Goal: Task Accomplishment & Management: Use online tool/utility

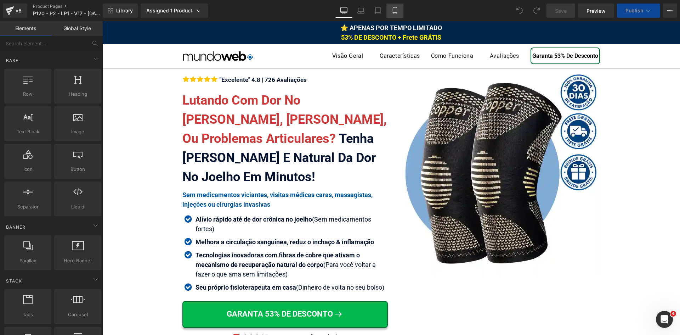
click at [395, 9] on icon at bounding box center [394, 10] width 7 height 7
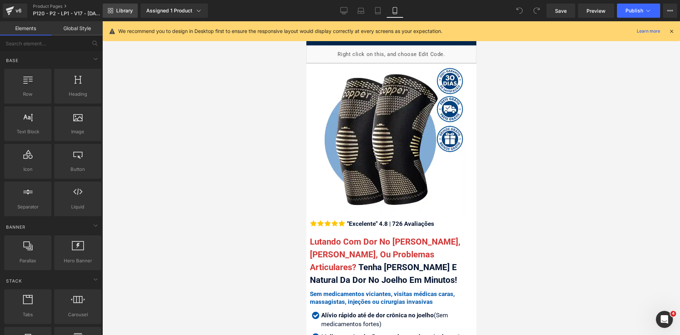
click at [119, 12] on span "Library" at bounding box center [124, 10] width 17 height 6
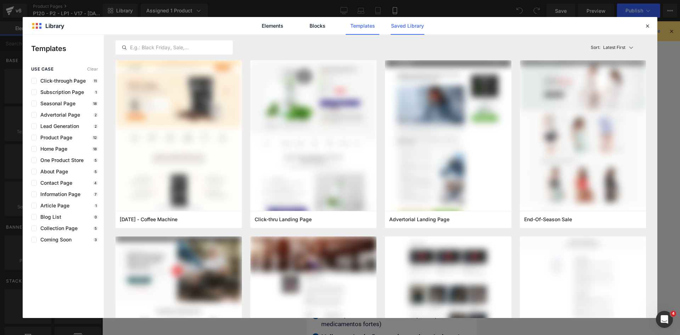
click at [397, 28] on link "Saved Library" at bounding box center [408, 26] width 34 height 18
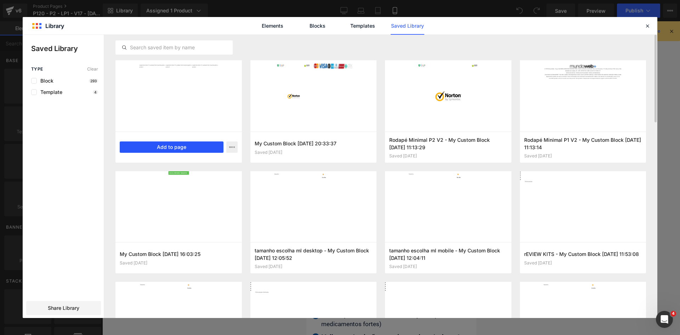
click at [204, 146] on button "Add to page" at bounding box center [172, 146] width 104 height 11
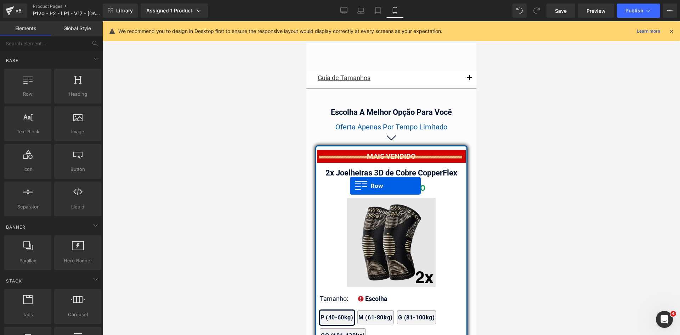
scroll to position [6100, 0]
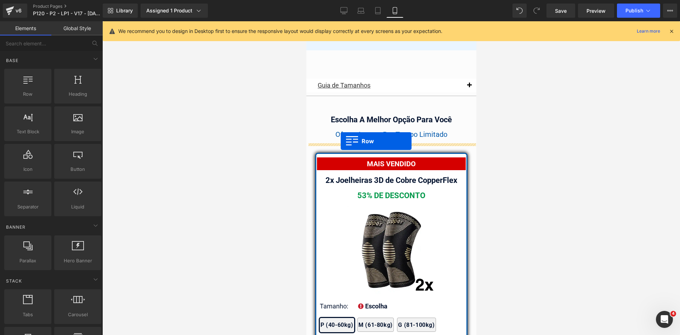
drag, startPoint x: 317, startPoint y: 148, endPoint x: 340, endPoint y: 141, distance: 24.0
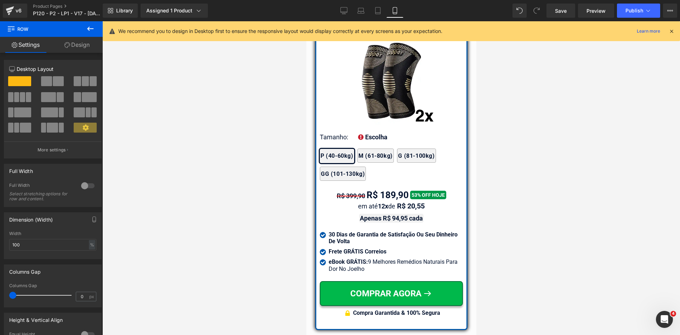
scroll to position [7375, 0]
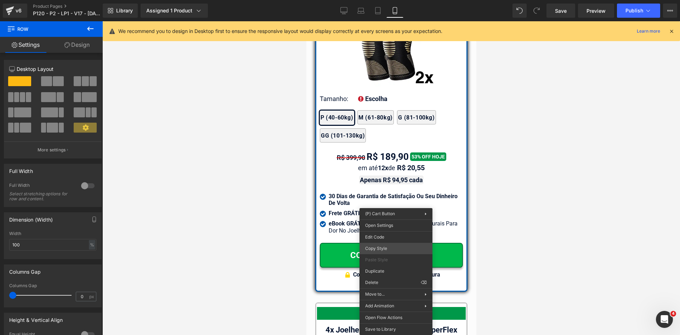
drag, startPoint x: 691, startPoint y: 269, endPoint x: 385, endPoint y: 247, distance: 307.6
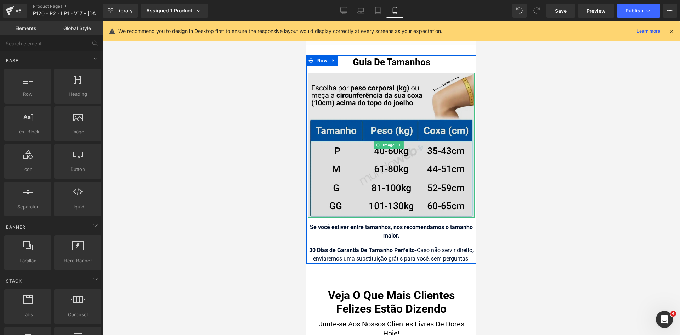
scroll to position [7234, 0]
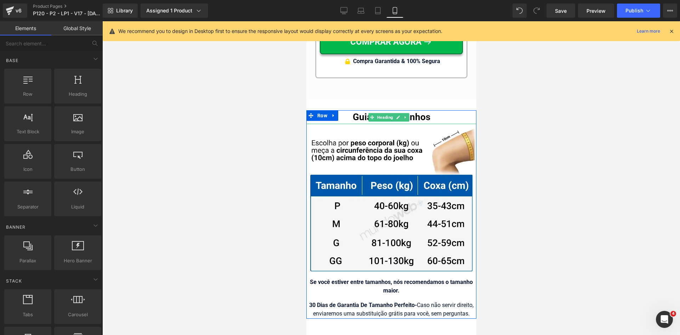
click at [364, 110] on h1 "Guia De Tamanhos" at bounding box center [391, 117] width 170 height 14
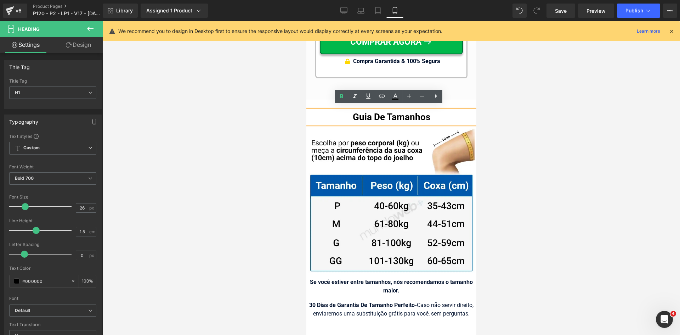
click at [364, 110] on h1 "Guia De Tamanhos" at bounding box center [391, 117] width 170 height 14
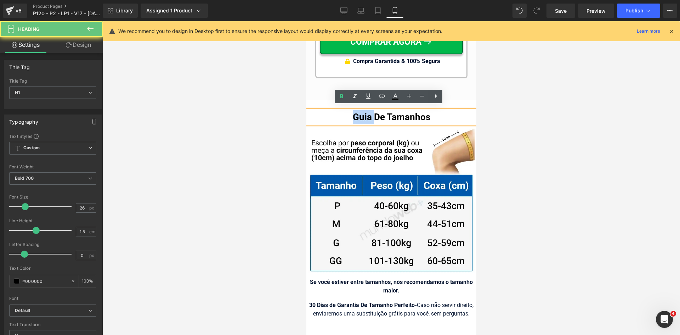
click at [364, 110] on h1 "Guia De Tamanhos" at bounding box center [391, 117] width 170 height 14
click at [354, 110] on h1 "Guia De Tamanhos" at bounding box center [391, 117] width 170 height 14
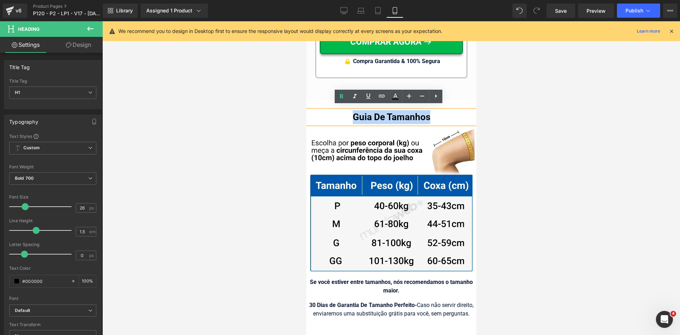
drag, startPoint x: 350, startPoint y: 111, endPoint x: 446, endPoint y: 112, distance: 96.0
click at [446, 112] on h1 "Guia De Tamanhos" at bounding box center [391, 117] width 170 height 14
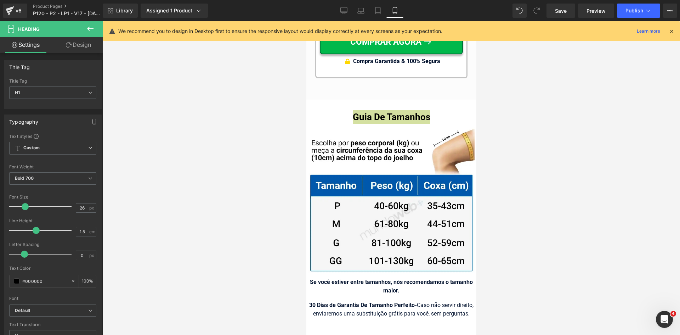
click at [673, 31] on icon at bounding box center [671, 31] width 6 height 6
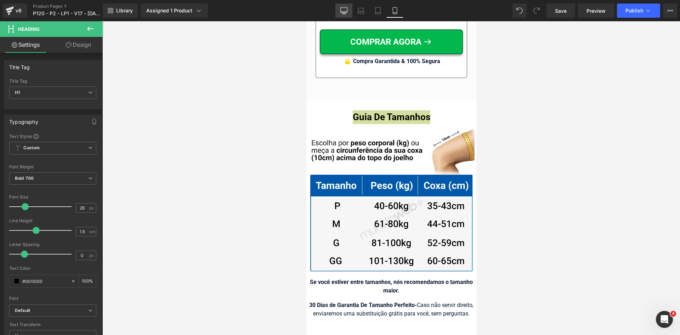
click at [345, 9] on icon at bounding box center [343, 10] width 7 height 7
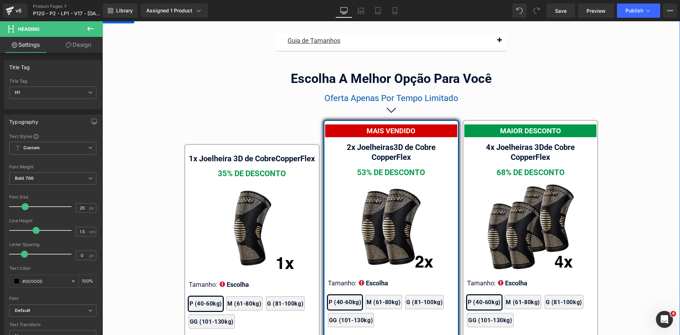
scroll to position [4004, 0]
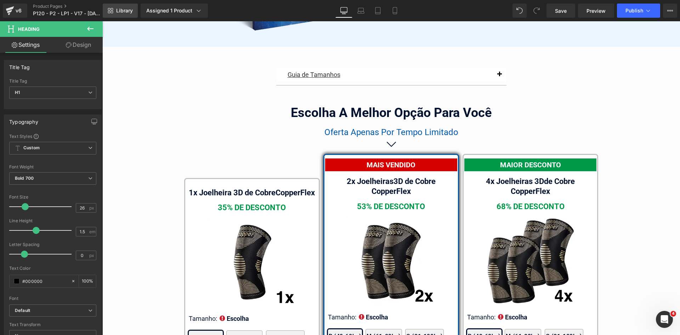
click at [134, 10] on link "Library" at bounding box center [120, 11] width 35 height 14
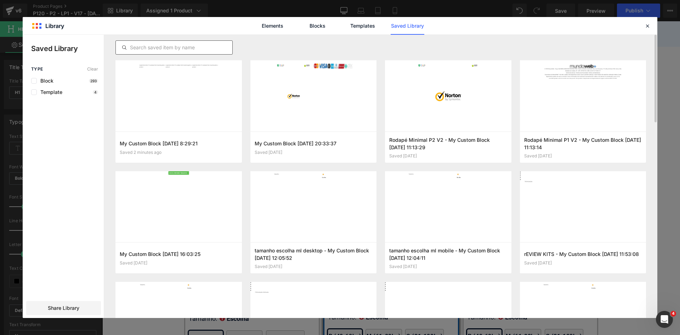
click at [177, 43] on input "text" at bounding box center [174, 47] width 117 height 9
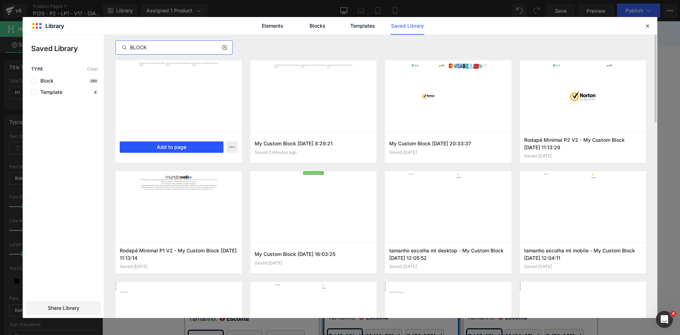
type input "BLOCK"
click at [188, 144] on button "Add to page" at bounding box center [172, 146] width 104 height 11
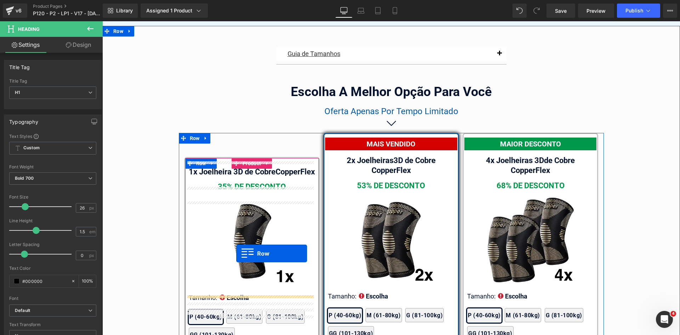
scroll to position [4018, 0]
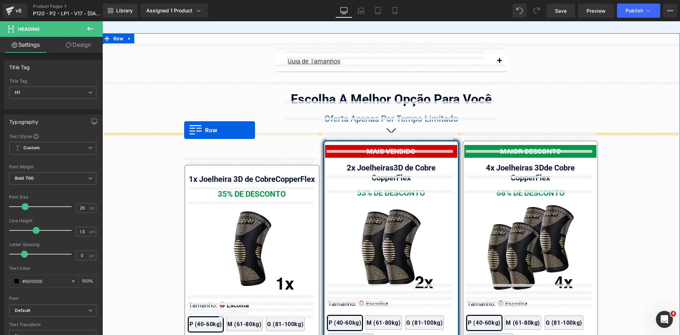
drag, startPoint x: 193, startPoint y: 203, endPoint x: 184, endPoint y: 130, distance: 73.5
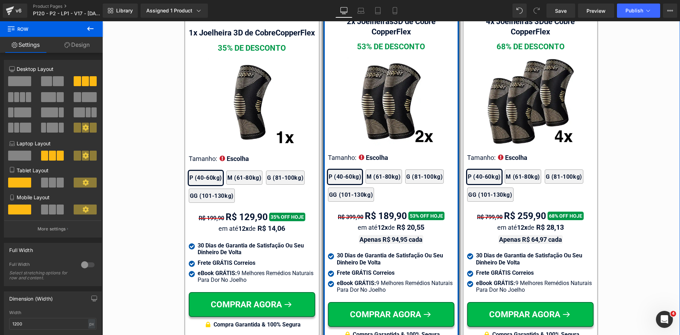
scroll to position [4266, 0]
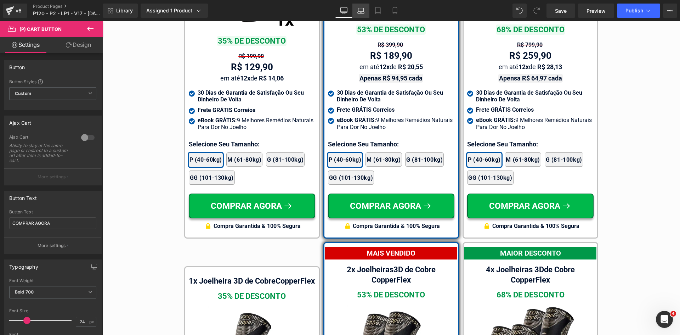
click at [364, 13] on icon at bounding box center [361, 12] width 7 height 2
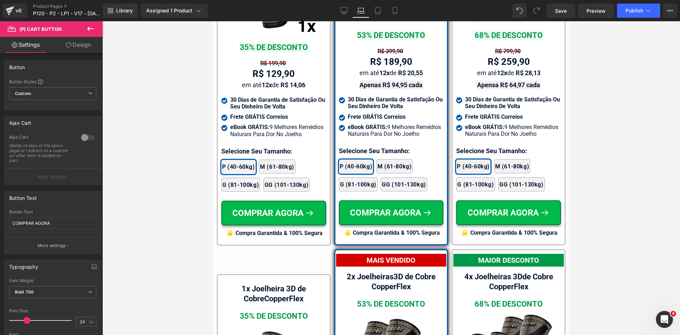
scroll to position [4540, 0]
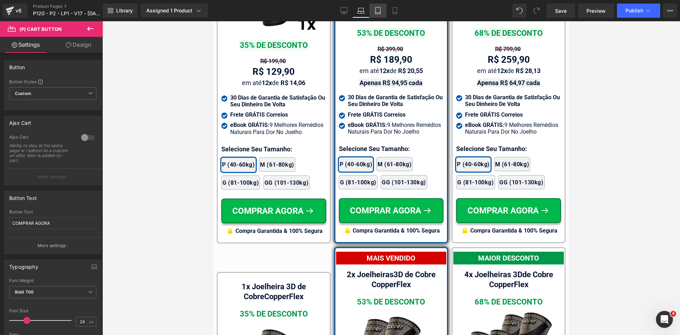
click at [379, 12] on icon at bounding box center [377, 10] width 7 height 7
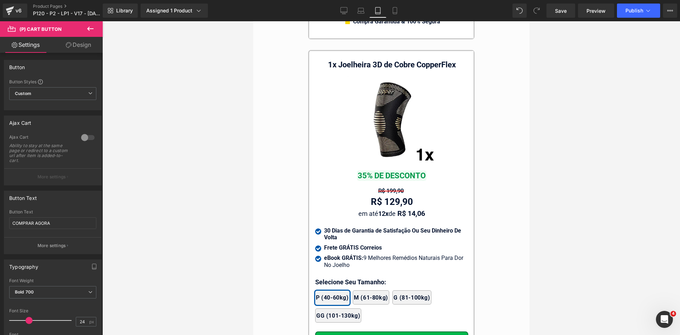
scroll to position [6849, 0]
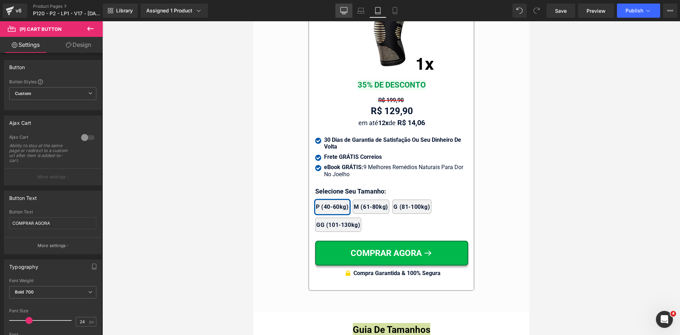
drag, startPoint x: 343, startPoint y: 9, endPoint x: 293, endPoint y: 127, distance: 128.5
click at [343, 9] on icon at bounding box center [343, 10] width 7 height 7
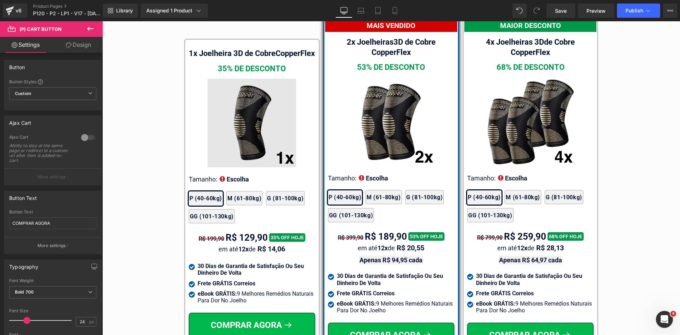
scroll to position [4431, 0]
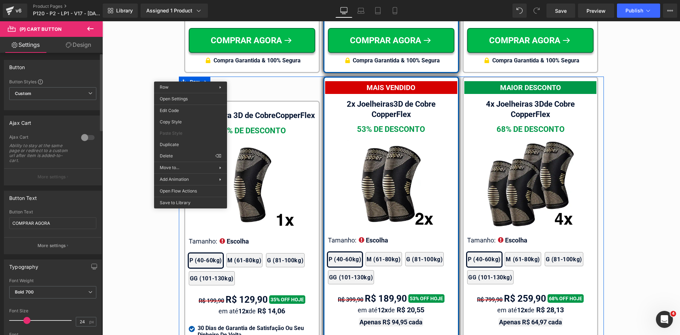
click at [98, 186] on div "Button Text COMPRAR AGORA Button Text COMPRAR AGORA More settings" at bounding box center [53, 219] width 106 height 69
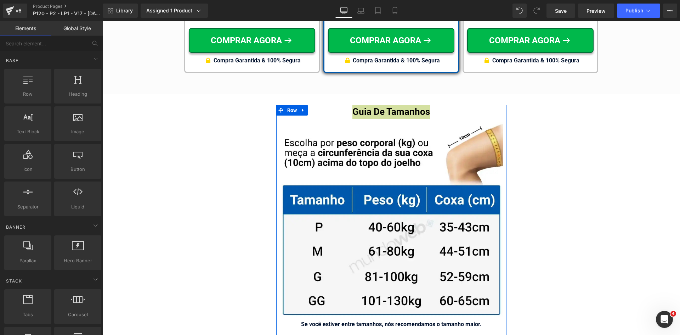
click at [368, 108] on span "Heading" at bounding box center [358, 112] width 19 height 9
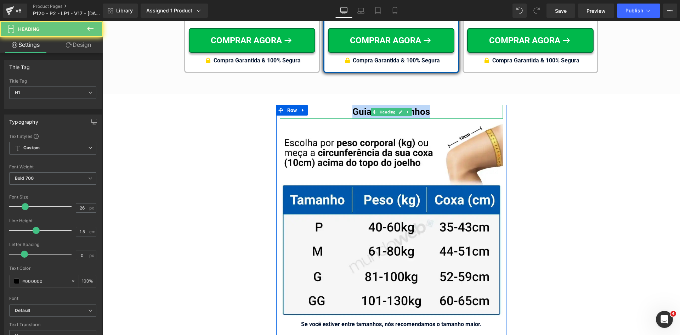
click at [352, 105] on h1 "Guia De Tamanhos" at bounding box center [391, 112] width 223 height 14
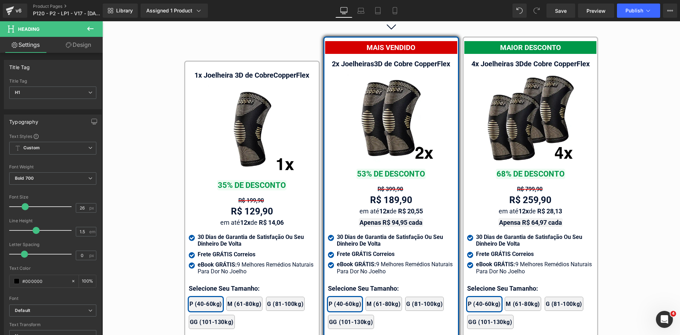
scroll to position [4077, 0]
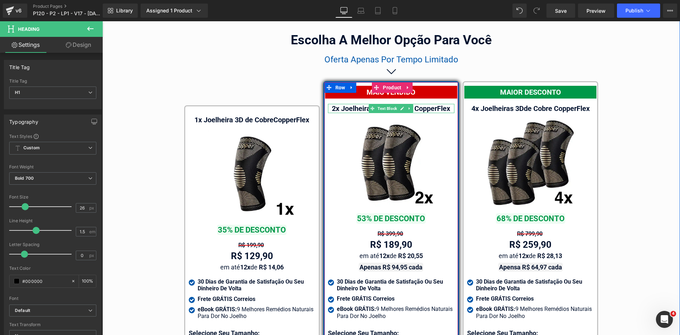
click at [348, 104] on div "2x Joelheiras 3D de Cobre CopperFlex" at bounding box center [391, 108] width 126 height 9
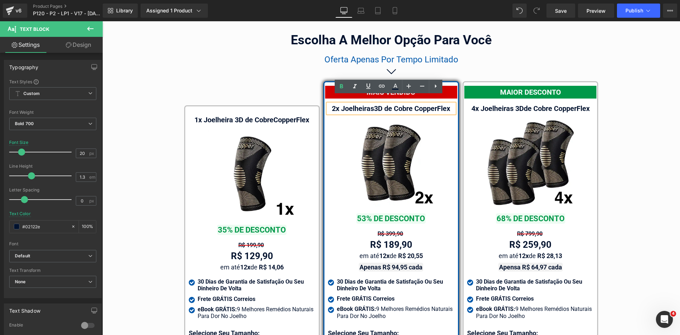
click at [364, 104] on div "2x Joelheiras 3D de Cobre CopperFlex" at bounding box center [391, 108] width 126 height 9
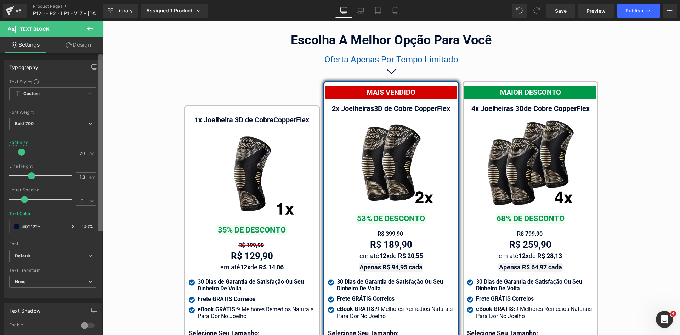
drag, startPoint x: 82, startPoint y: 153, endPoint x: 101, endPoint y: 154, distance: 18.8
click at [91, 154] on div "20 px" at bounding box center [86, 153] width 21 height 10
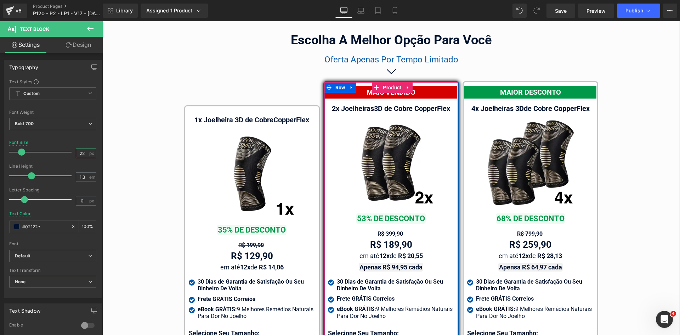
type input "22"
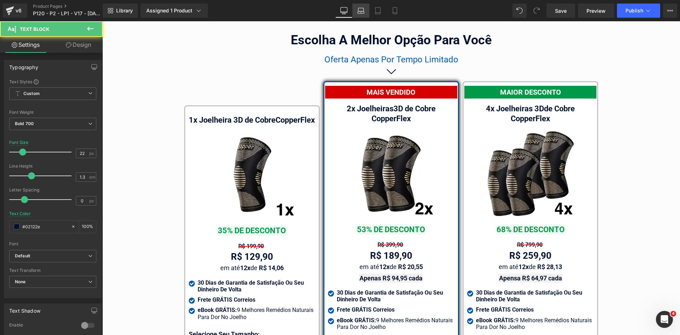
click at [357, 9] on link "Laptop" at bounding box center [360, 11] width 17 height 14
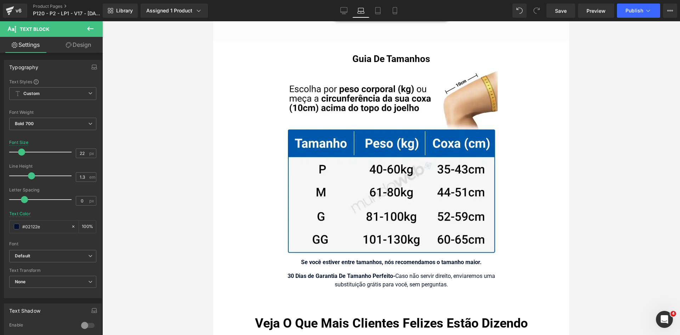
scroll to position [4697, 0]
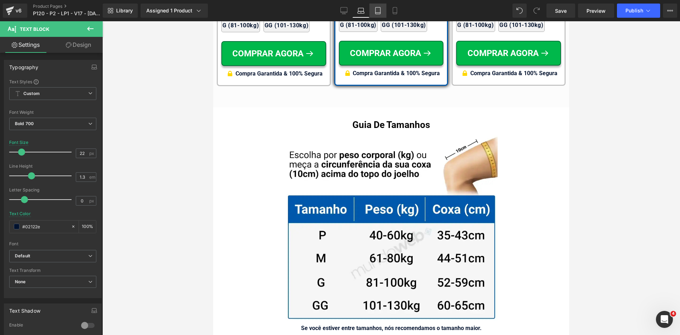
click at [383, 5] on link "Tablet" at bounding box center [377, 11] width 17 height 14
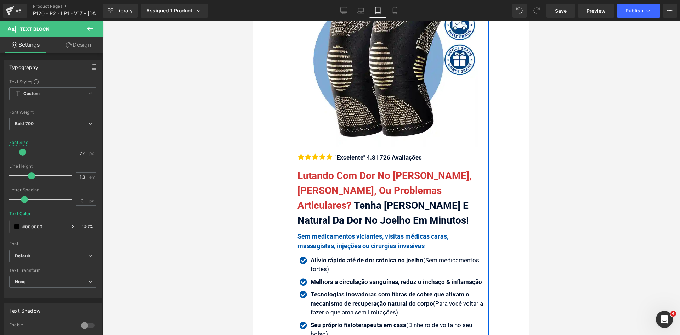
scroll to position [142, 0]
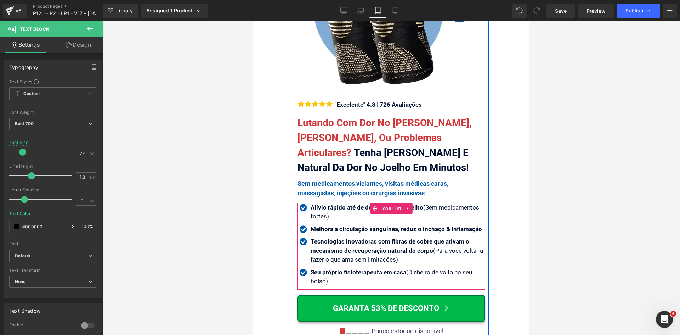
click at [390, 206] on span "Icon List" at bounding box center [391, 208] width 24 height 11
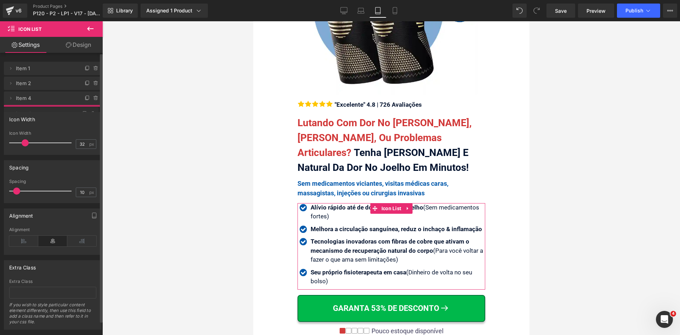
drag, startPoint x: 47, startPoint y: 98, endPoint x: 50, endPoint y: 113, distance: 15.9
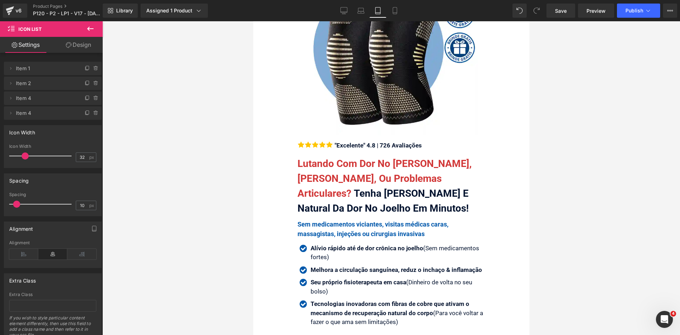
scroll to position [0, 0]
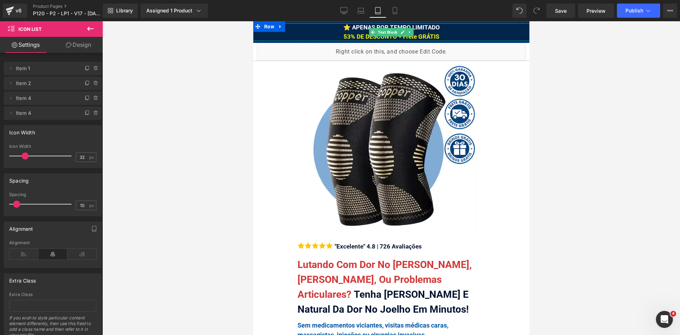
click at [415, 28] on span "⭐ APENAS POR TEMPO LIMITADO 53% DE DESCONTO + Frete GRÁTIS" at bounding box center [391, 32] width 97 height 16
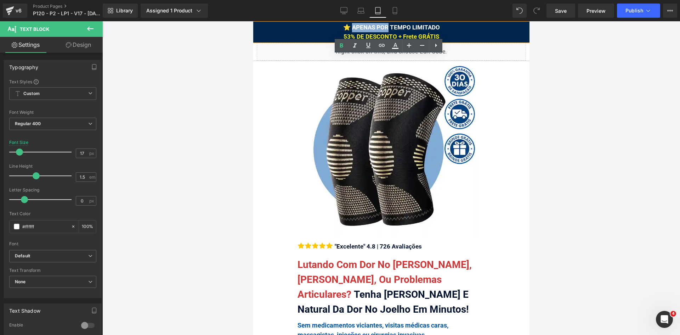
drag, startPoint x: 386, startPoint y: 26, endPoint x: 351, endPoint y: 27, distance: 35.1
click at [351, 27] on span "⭐ APENAS POR TEMPO LIMITADO 53% DE DESCONTO + Frete GRÁTIS" at bounding box center [391, 32] width 97 height 16
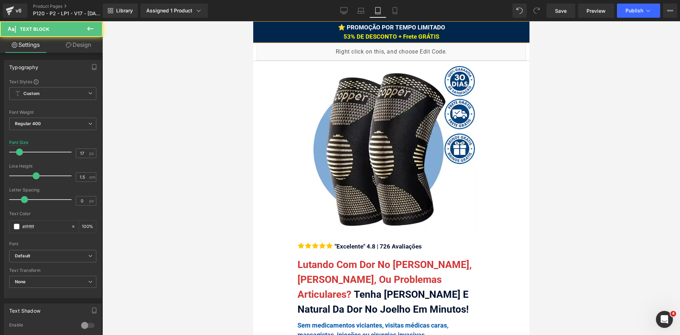
click at [452, 32] on div "⭐ PROMOÇÃO POR TEMPO LIMITADO 53% DE DESCONTO + Frete GRÁTIS" at bounding box center [391, 32] width 276 height 18
click at [378, 29] on span "⭐ PROMOÇÃO POR TEMPO LIMITADO: 53% DE DESCONTO + Frete GRÁTIS" at bounding box center [391, 32] width 109 height 16
drag, startPoint x: 344, startPoint y: 25, endPoint x: 375, endPoint y: 28, distance: 32.0
click at [375, 28] on span "⭐ PROMOÇÃO POR TEMPO LIMITADO: 53% DE DESCONTO + Frete GRÁTIS" at bounding box center [391, 32] width 109 height 16
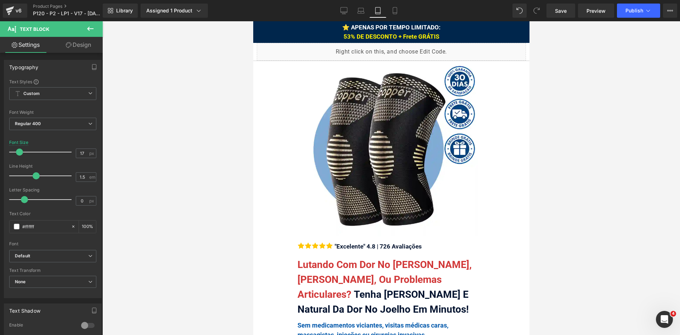
drag, startPoint x: 396, startPoint y: 11, endPoint x: 380, endPoint y: 9, distance: 16.4
click at [396, 11] on icon at bounding box center [394, 10] width 7 height 7
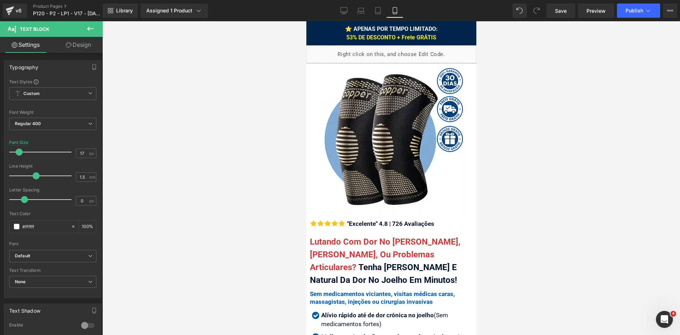
scroll to position [2, 0]
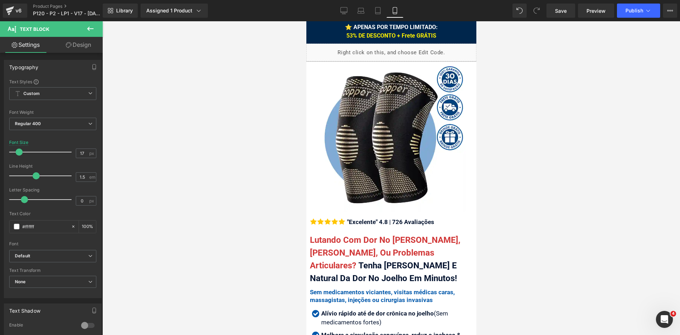
click at [441, 27] on div "⭐ APENAS POR TEMPO LIMITADO: 53% DE DESCONTO + Frete GRÁTIS" at bounding box center [391, 31] width 170 height 17
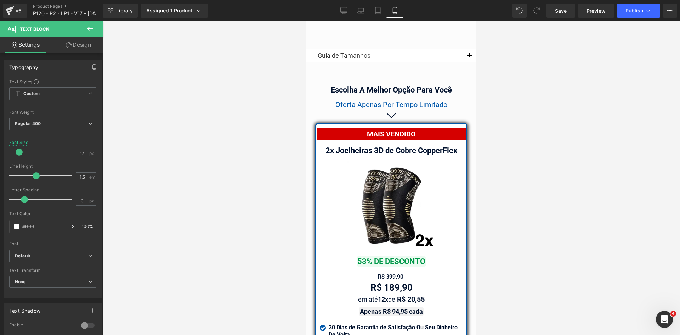
scroll to position [6119, 0]
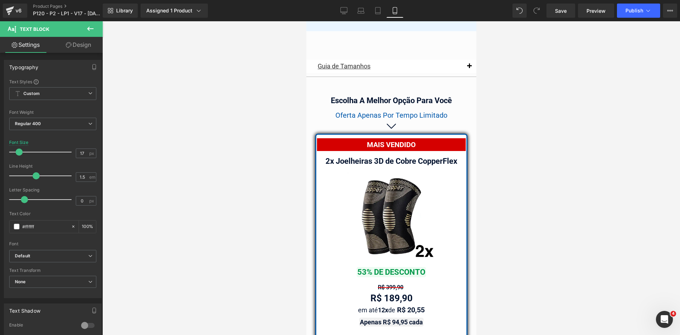
drag, startPoint x: 474, startPoint y: 31, endPoint x: 786, endPoint y: 256, distance: 384.6
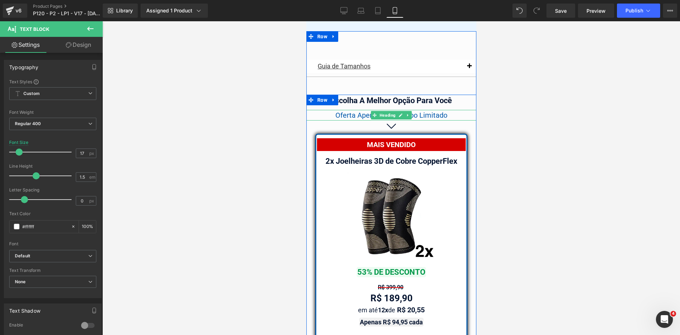
click at [354, 111] on span "Oferta Apenas Por Tempo Limitado" at bounding box center [391, 115] width 112 height 9
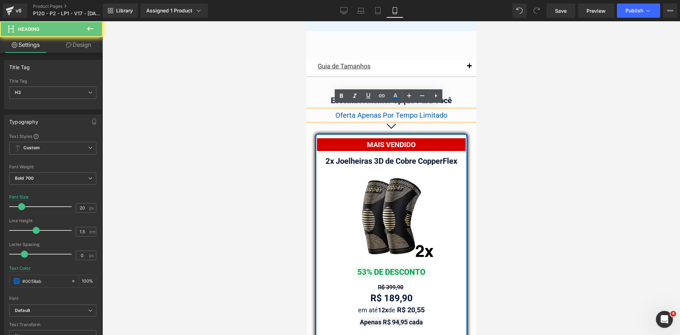
click at [355, 111] on span "Oferta Apenas Por Tempo Limitado" at bounding box center [391, 115] width 112 height 9
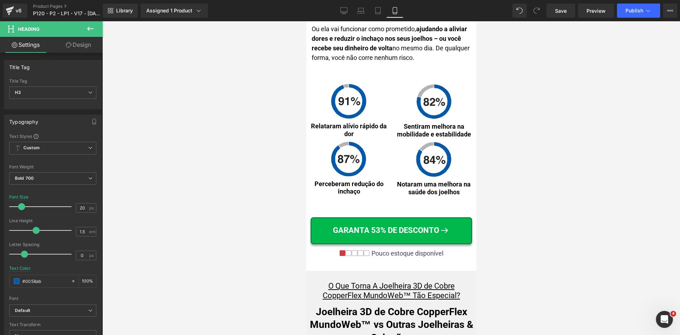
scroll to position [0, 0]
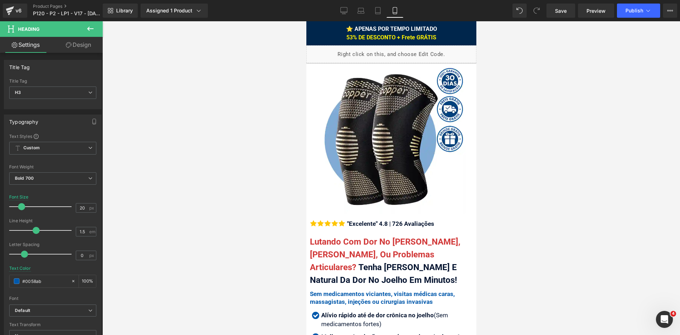
click at [358, 27] on span "⭐ APENAS POR TEMPO LIMITADO 53% DE DESCONTO + Frete GRÁTIS" at bounding box center [391, 33] width 91 height 15
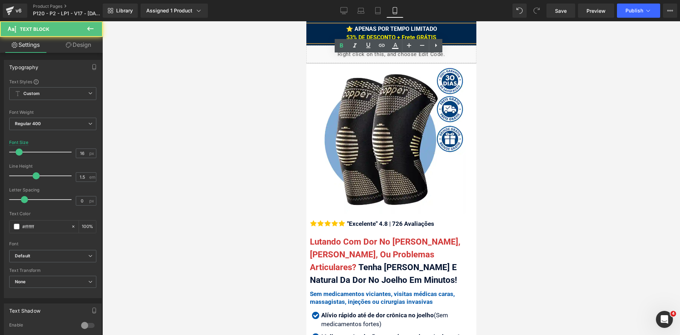
click at [368, 27] on span "⭐ APENAS POR TEMPO LIMITADO 53% DE DESCONTO + Frete GRÁTIS" at bounding box center [391, 33] width 91 height 15
click at [372, 27] on span "⭐ APENAS POR TEMPO LIMITADO 53% DE DESCONTO + Frete GRÁTIS" at bounding box center [391, 33] width 91 height 15
drag, startPoint x: 352, startPoint y: 27, endPoint x: 434, endPoint y: 28, distance: 81.5
click at [434, 28] on span "⭐ APENAS POR TEMPO LIMITADO 53% DE DESCONTO + Frete GRÁTIS" at bounding box center [391, 33] width 91 height 15
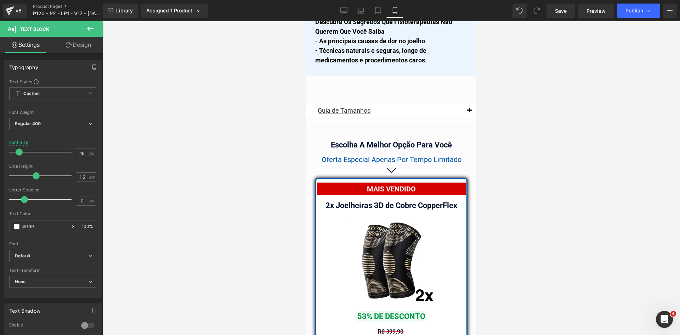
scroll to position [6096, 0]
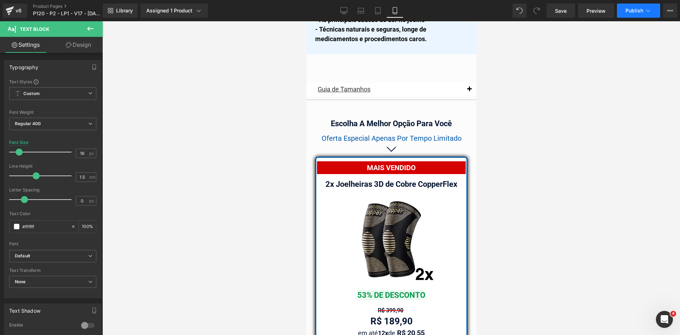
click at [639, 13] on button "Publish" at bounding box center [638, 11] width 43 height 14
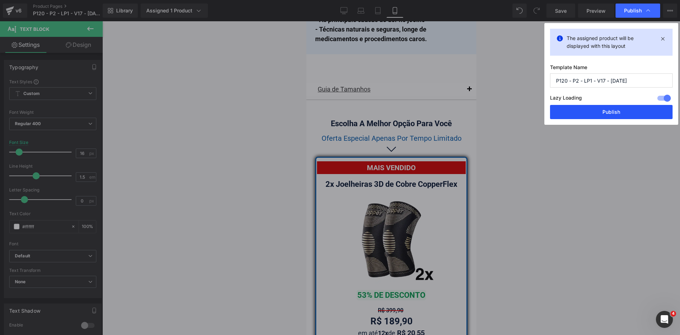
click at [624, 114] on button "Publish" at bounding box center [611, 112] width 123 height 14
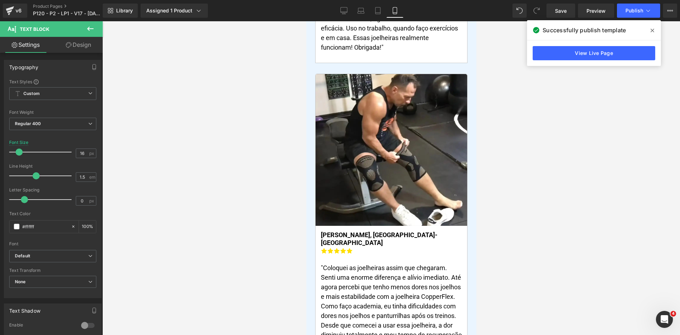
scroll to position [0, 0]
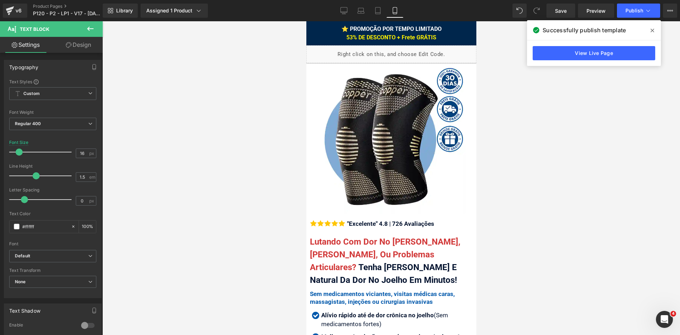
drag, startPoint x: 474, startPoint y: 298, endPoint x: 783, endPoint y: 52, distance: 395.1
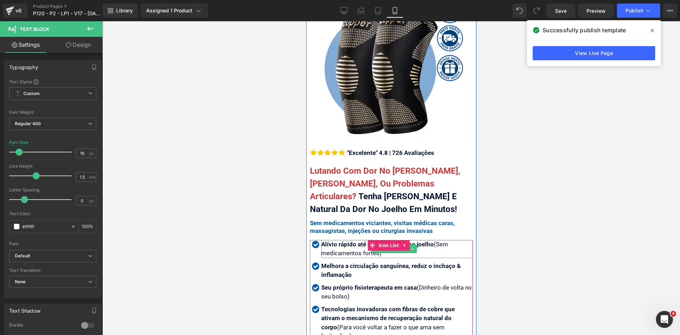
click at [346, 241] on strong "Alívio rápido até de dor crônica no joelho" at bounding box center [377, 244] width 113 height 7
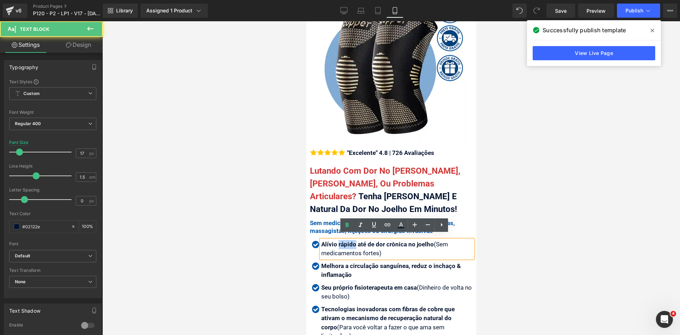
drag, startPoint x: 354, startPoint y: 238, endPoint x: 338, endPoint y: 237, distance: 16.4
click at [338, 241] on strong "Alívio rápido até de dor crônica no joelho" at bounding box center [377, 244] width 113 height 7
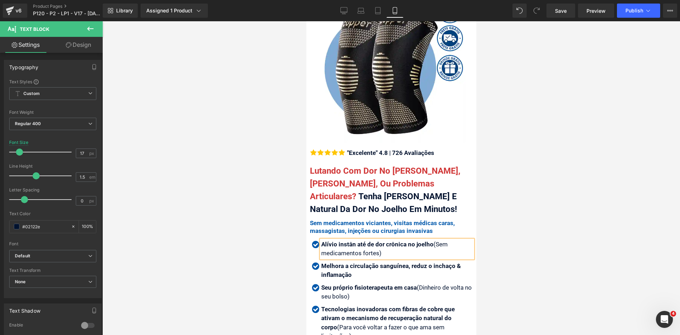
click at [531, 242] on div at bounding box center [391, 177] width 578 height 313
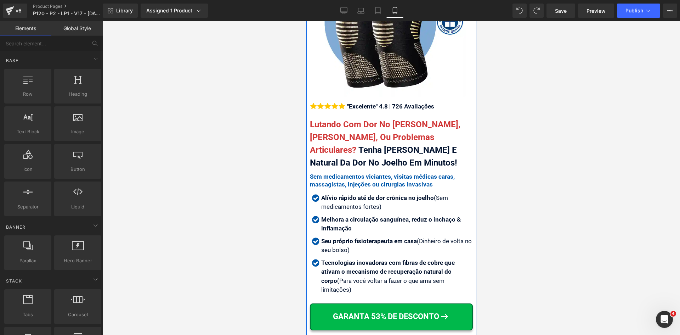
scroll to position [142, 0]
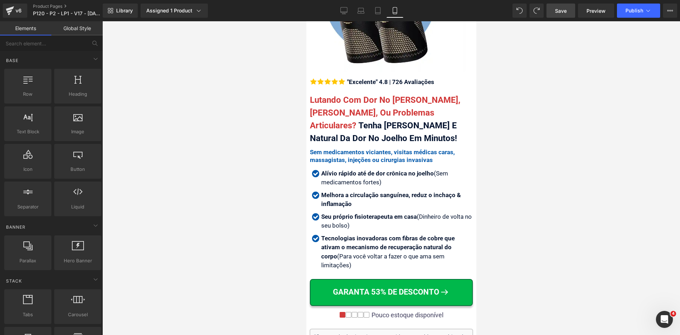
click at [567, 11] on span "Save" at bounding box center [561, 10] width 12 height 7
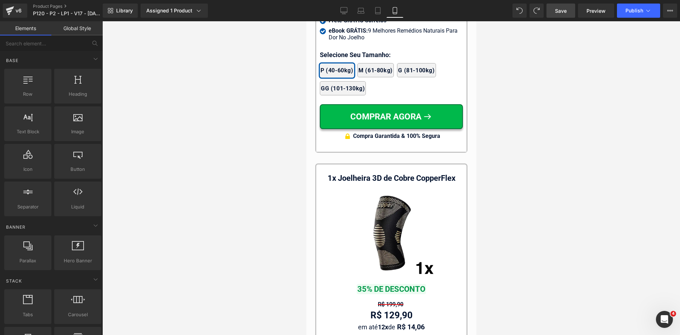
scroll to position [6712, 0]
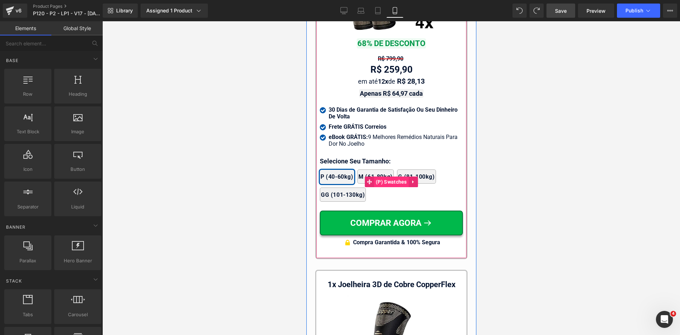
click at [379, 176] on span "(P) Swatches" at bounding box center [391, 181] width 35 height 11
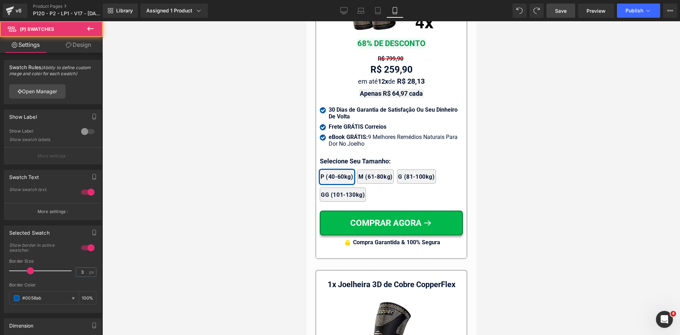
click at [73, 46] on link "Design" at bounding box center [78, 45] width 51 height 16
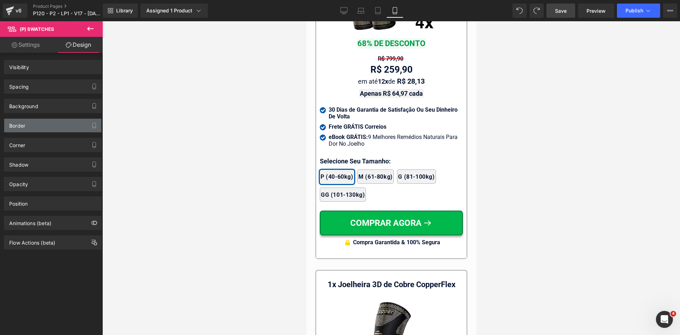
click at [31, 127] on div "Border" at bounding box center [52, 125] width 97 height 13
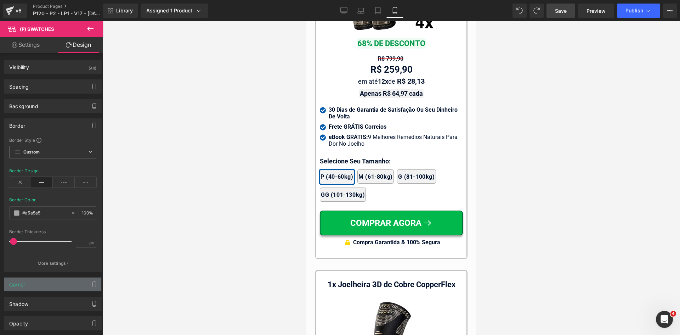
click at [40, 284] on div "Corner" at bounding box center [52, 283] width 97 height 13
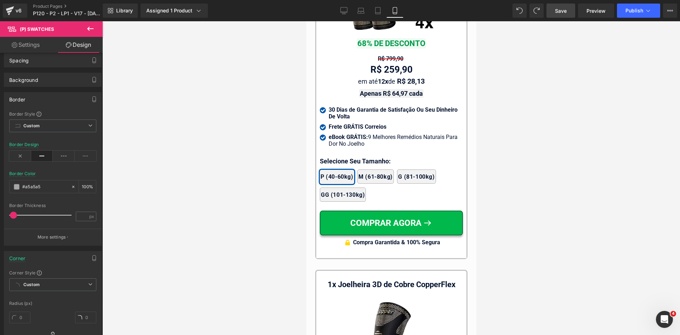
scroll to position [71, 0]
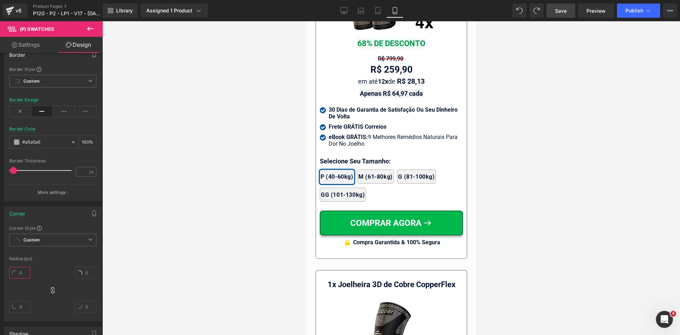
click at [24, 272] on input "text" at bounding box center [19, 273] width 21 height 12
type input "4"
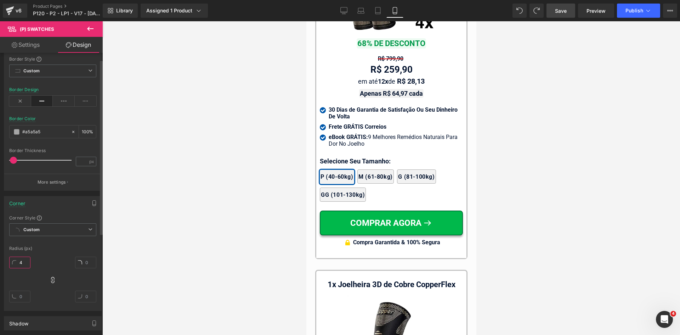
scroll to position [0, 0]
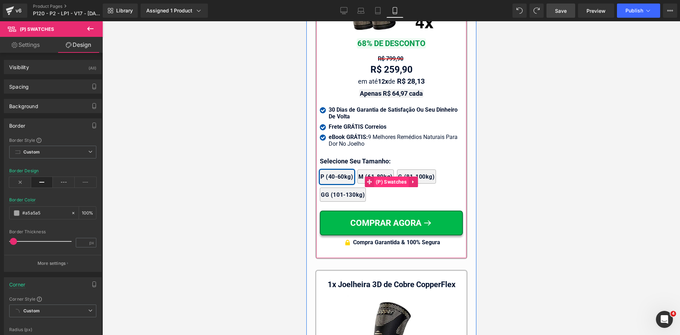
click at [381, 179] on span "(P) Swatches" at bounding box center [391, 181] width 35 height 11
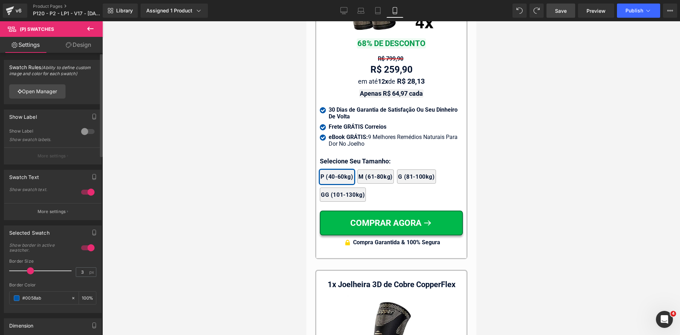
drag, startPoint x: 45, startPoint y: 297, endPoint x: 0, endPoint y: 289, distance: 46.1
click at [0, 289] on div "Selected Swatch 1 Show border in active swatcher. 3px Border Size 3 px #0058ab …" at bounding box center [53, 266] width 106 height 93
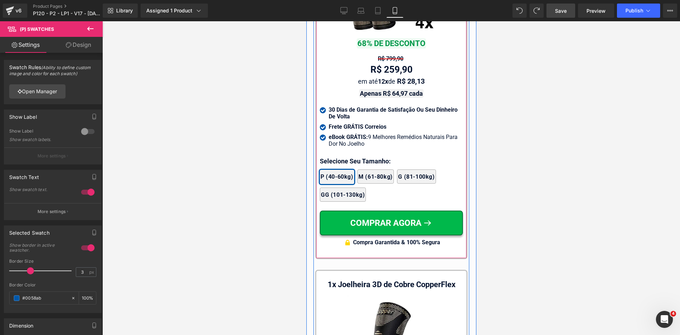
click at [345, 159] on div "2x Joelheiras 4x Joelheiras 1x Joelheira 3x Joelheiras P (40-60kg) M (61-80kg) …" at bounding box center [390, 182] width 143 height 46
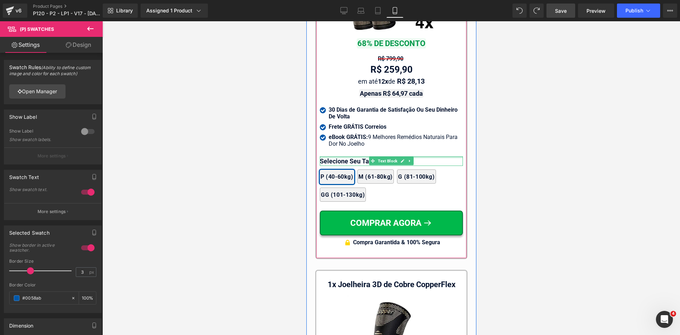
click at [346, 156] on div at bounding box center [390, 157] width 143 height 2
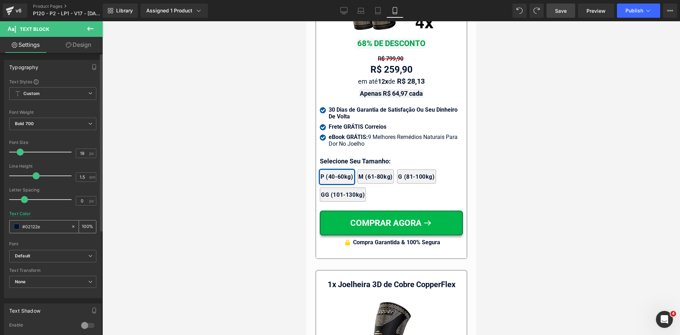
click at [43, 229] on input "#02122e" at bounding box center [44, 226] width 45 height 8
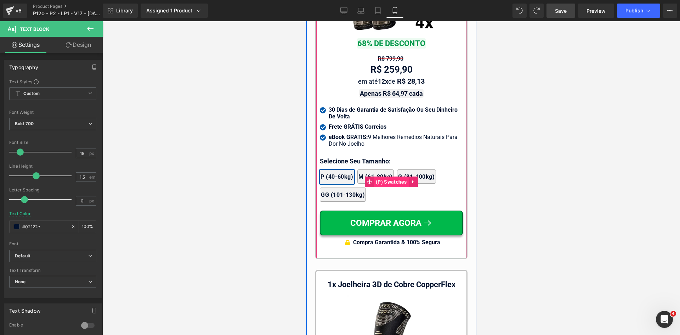
click at [383, 176] on span "(P) Swatches" at bounding box center [391, 181] width 35 height 11
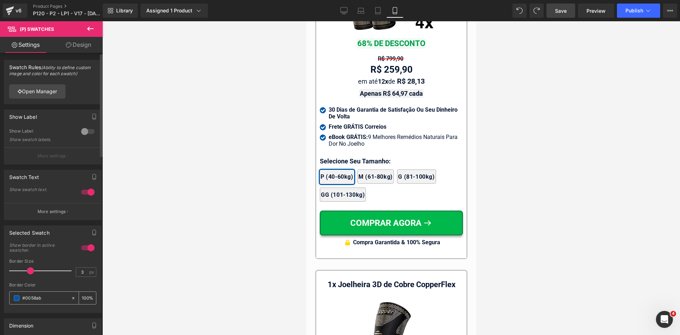
click at [46, 296] on input "#0058ab" at bounding box center [44, 298] width 45 height 8
paste input "2122e"
type input "#02122e"
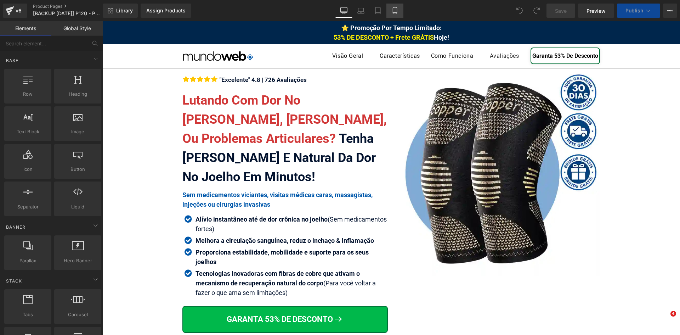
click at [397, 11] on icon at bounding box center [394, 10] width 7 height 7
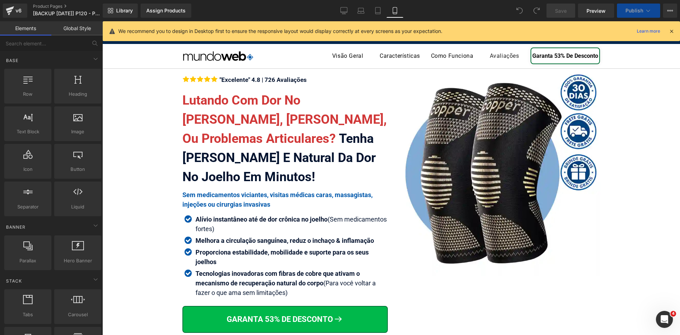
click at [672, 31] on icon at bounding box center [671, 31] width 6 height 6
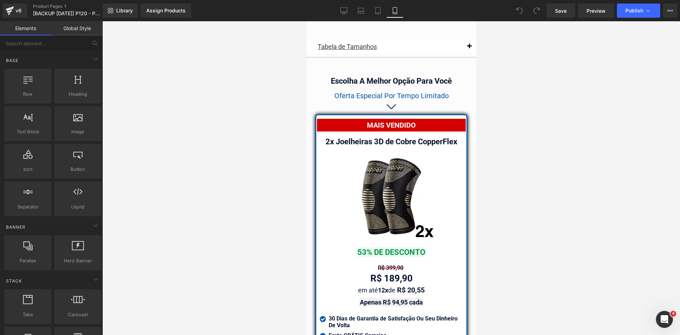
scroll to position [6039, 0]
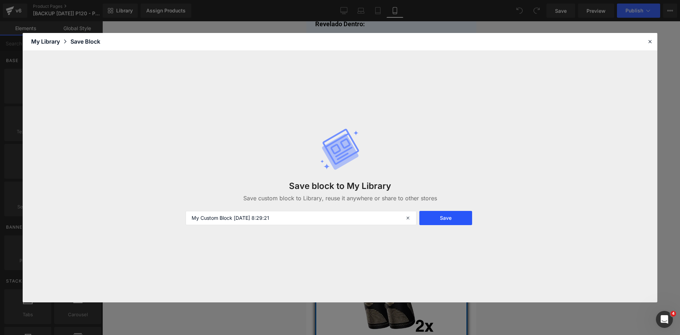
click at [429, 220] on button "Save" at bounding box center [445, 218] width 53 height 14
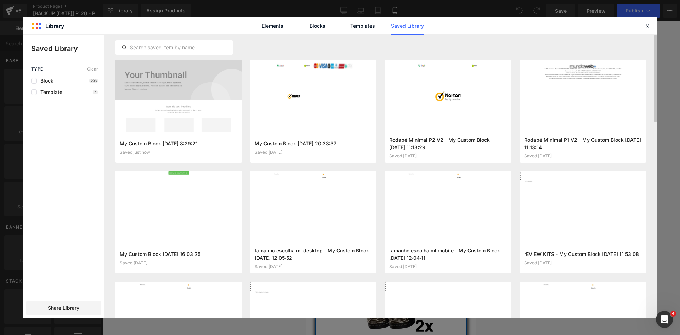
click at [651, 42] on div "My Custom Block 2025-09-19 8:29:21 Saved just now Add to page My Custom Block 2…" at bounding box center [380, 176] width 553 height 283
click at [649, 24] on icon at bounding box center [647, 26] width 6 height 6
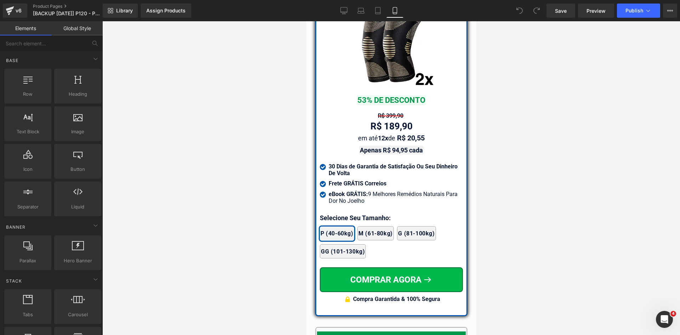
scroll to position [6252, 0]
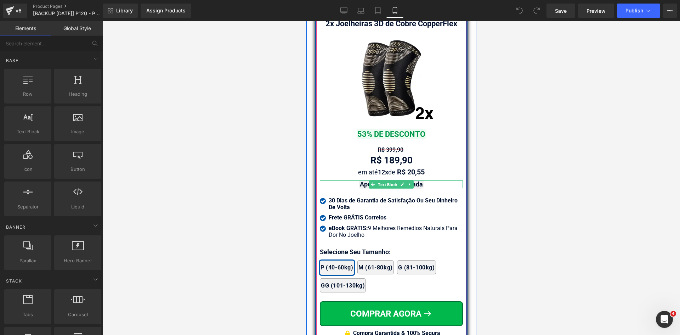
click at [382, 183] on span "Text Block" at bounding box center [387, 184] width 22 height 9
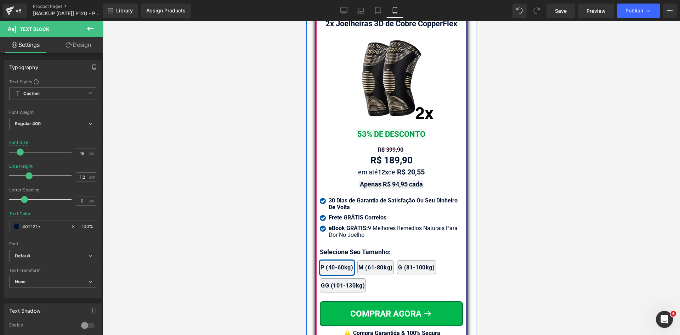
scroll to position [6323, 0]
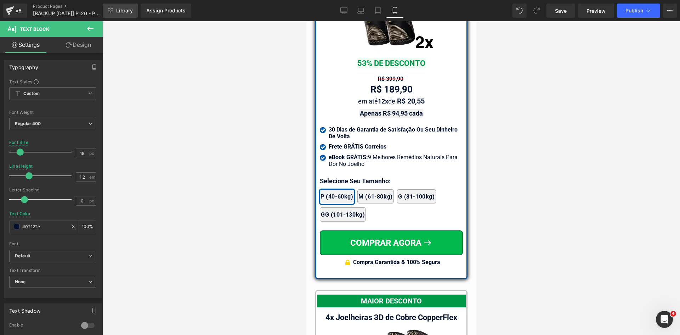
click at [114, 9] on link "Library" at bounding box center [120, 11] width 35 height 14
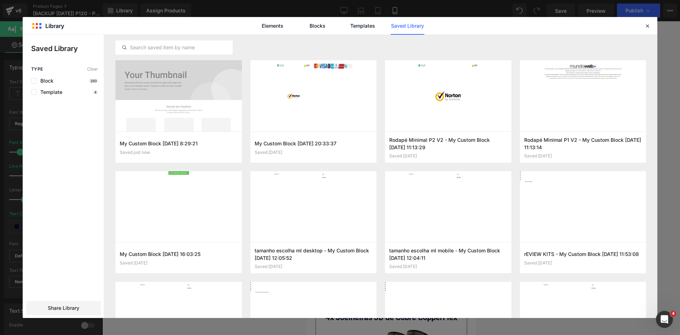
click at [648, 26] on icon at bounding box center [647, 26] width 6 height 6
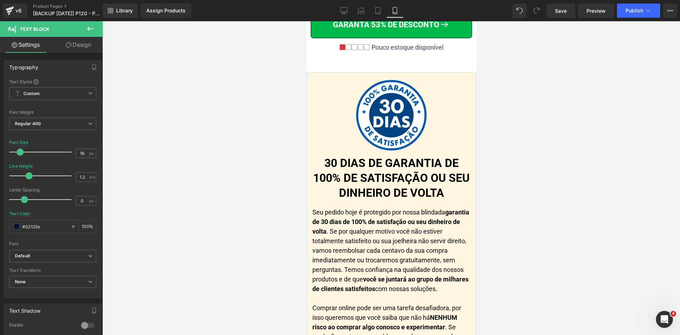
scroll to position [7633, 0]
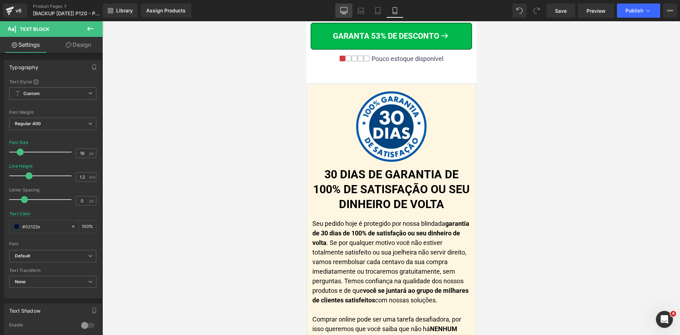
click at [344, 12] on icon at bounding box center [344, 12] width 7 height 0
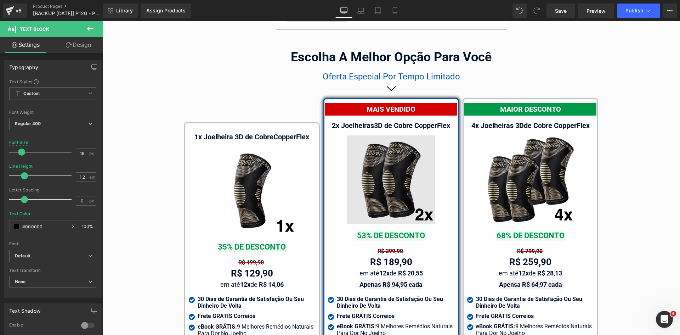
scroll to position [4057, 0]
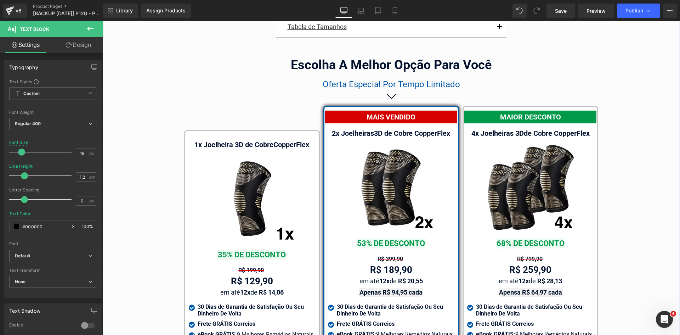
click at [190, 106] on div "1x Joelheira 3D de Cobre CopperFlex Text Block Image 35% DE DESCONTO Text Block…" at bounding box center [391, 281] width 425 height 350
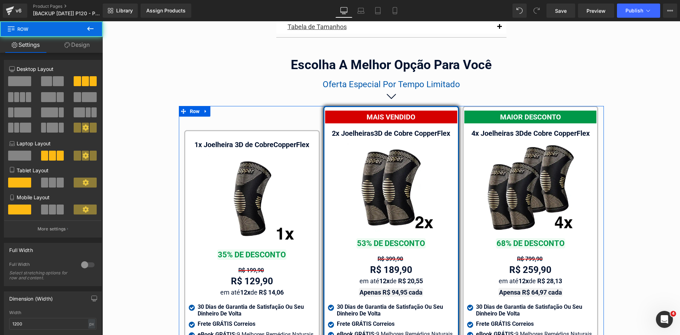
click at [87, 48] on link "Design" at bounding box center [76, 45] width 51 height 16
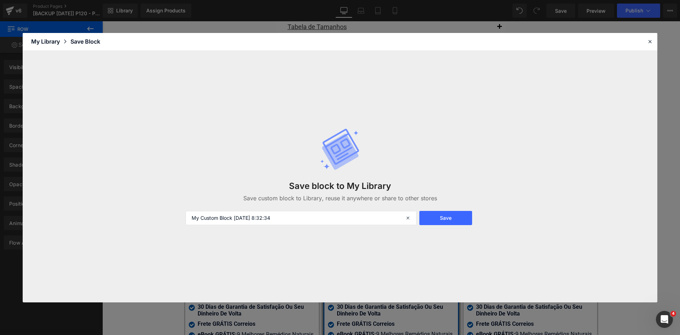
drag, startPoint x: 429, startPoint y: 216, endPoint x: 352, endPoint y: 2, distance: 227.0
click at [429, 216] on button "Save" at bounding box center [445, 218] width 53 height 14
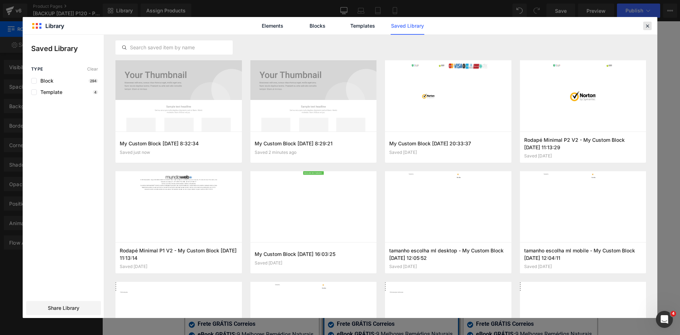
click at [647, 28] on icon at bounding box center [647, 26] width 6 height 6
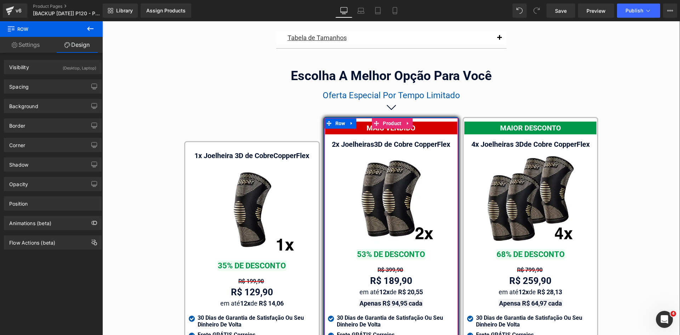
scroll to position [4045, 0]
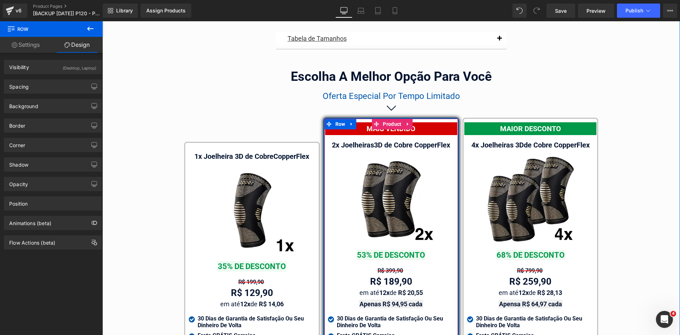
click at [342, 140] on div "2x Joelheiras 3D de Cobre CopperFlex" at bounding box center [391, 144] width 126 height 9
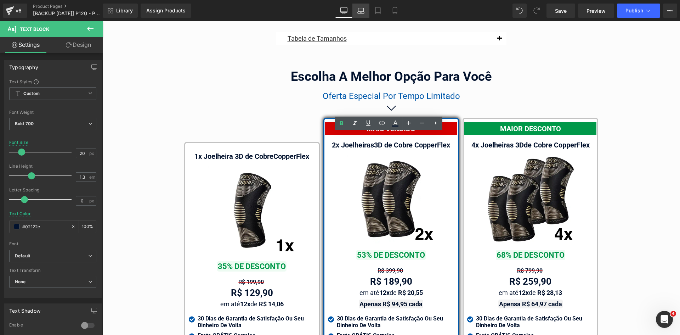
click at [358, 9] on icon at bounding box center [360, 10] width 7 height 7
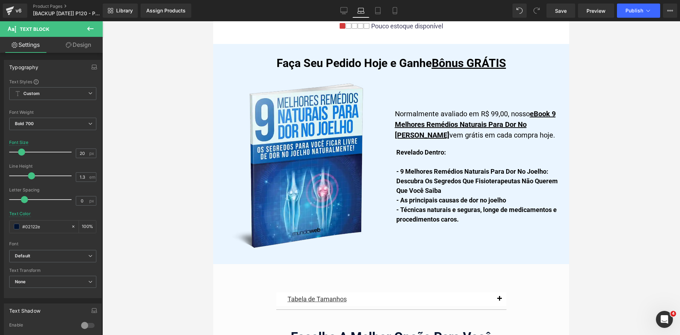
scroll to position [4299, 0]
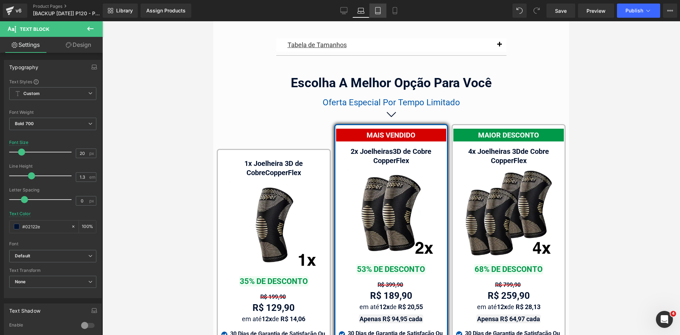
click at [378, 9] on icon at bounding box center [377, 10] width 7 height 7
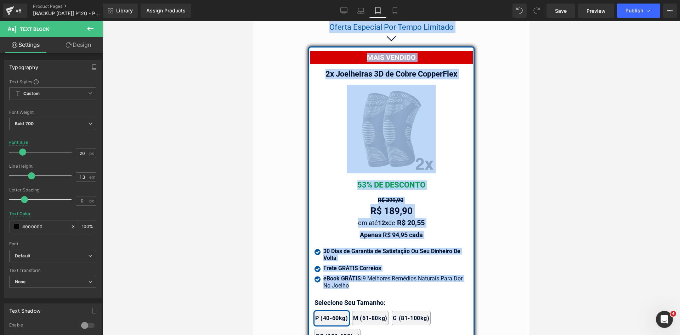
scroll to position [6011, 0]
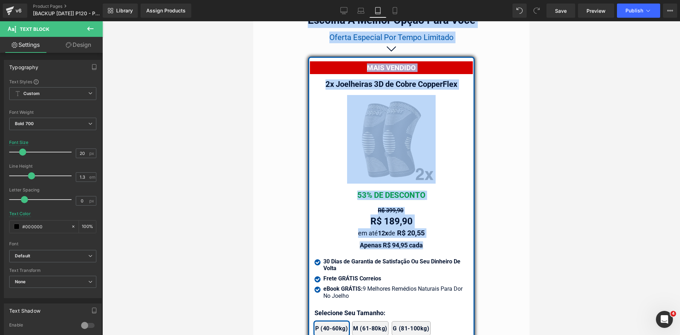
drag, startPoint x: 782, startPoint y: 54, endPoint x: 522, endPoint y: 244, distance: 321.9
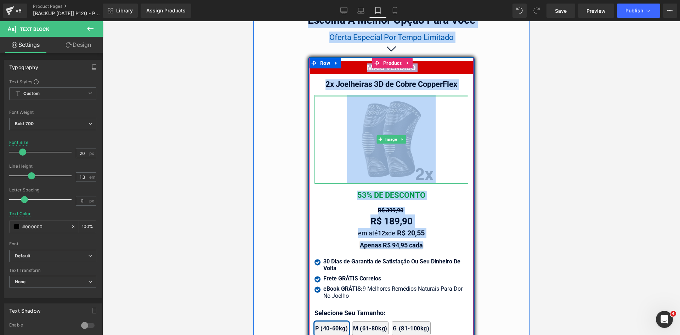
click at [442, 83] on b "2x Joelheiras 3D de Cobre CopperFlex" at bounding box center [391, 84] width 132 height 9
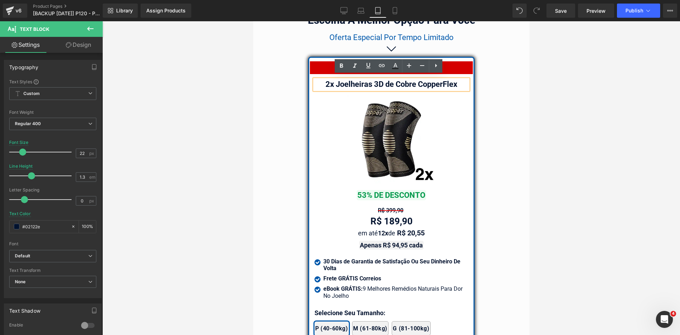
click at [442, 83] on b "2x Joelheiras 3D de Cobre CopperFlex" at bounding box center [391, 84] width 132 height 9
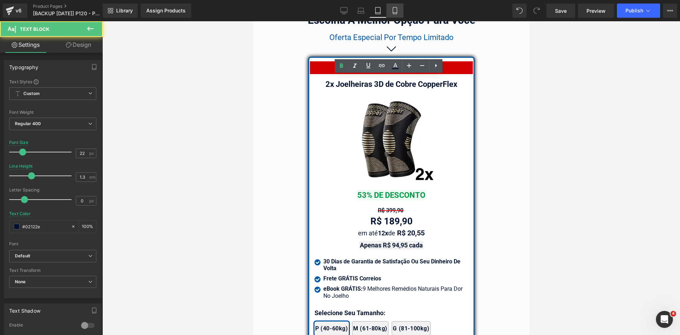
click at [394, 10] on icon at bounding box center [394, 10] width 7 height 7
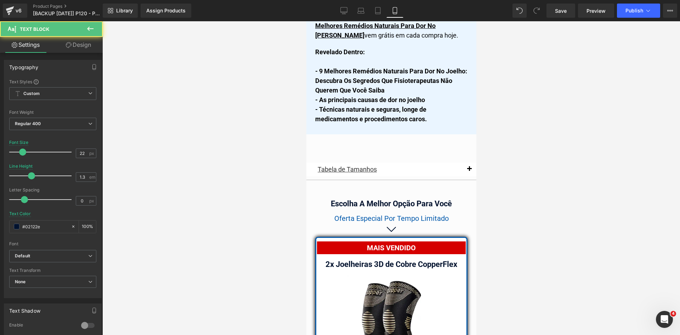
scroll to position [6189, 0]
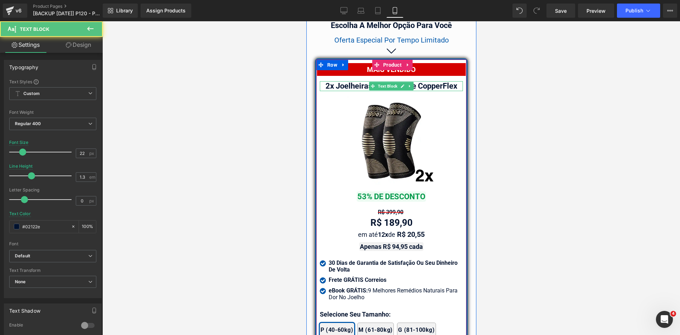
click at [426, 84] on b "2x Joelheiras 3D de Cobre CopperFlex" at bounding box center [391, 85] width 132 height 9
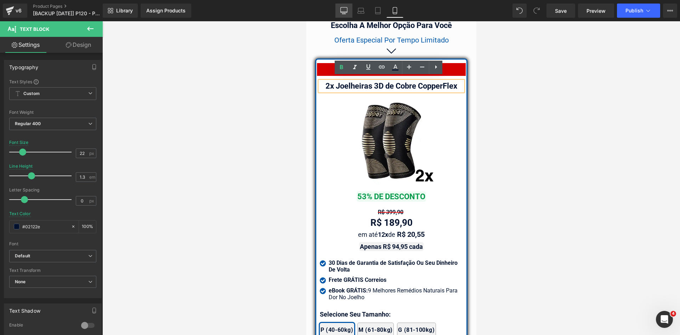
click at [344, 13] on icon at bounding box center [344, 9] width 7 height 5
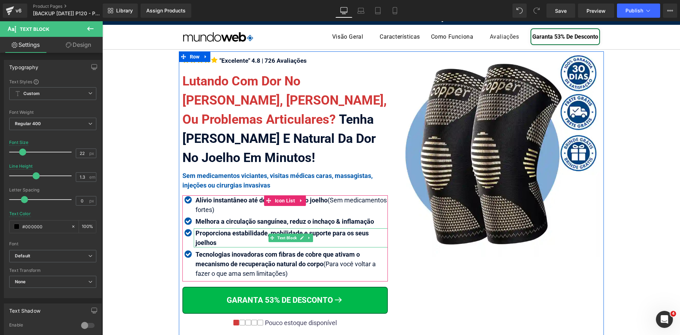
scroll to position [35, 0]
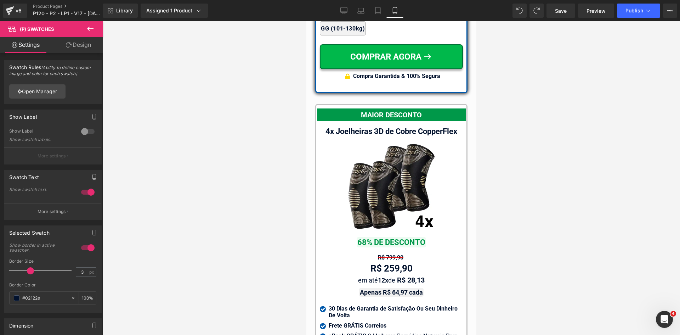
scroll to position [6429, 0]
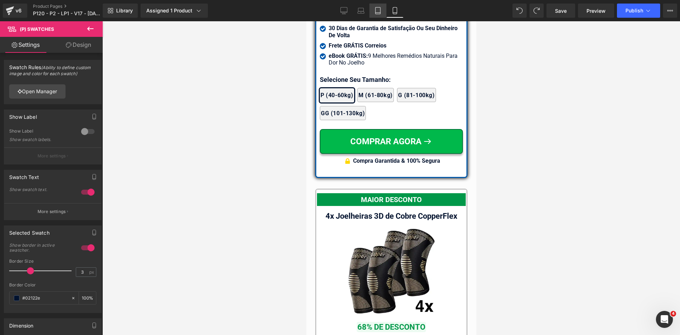
drag, startPoint x: 376, startPoint y: 10, endPoint x: 39, endPoint y: 78, distance: 344.1
click at [376, 10] on icon at bounding box center [377, 10] width 5 height 7
type input "#0058ab"
type input "100"
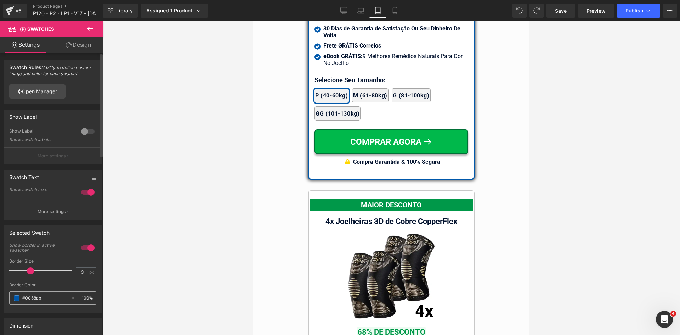
scroll to position [6249, 0]
click at [47, 298] on input "#0058ab" at bounding box center [44, 298] width 45 height 8
paste input "2122e"
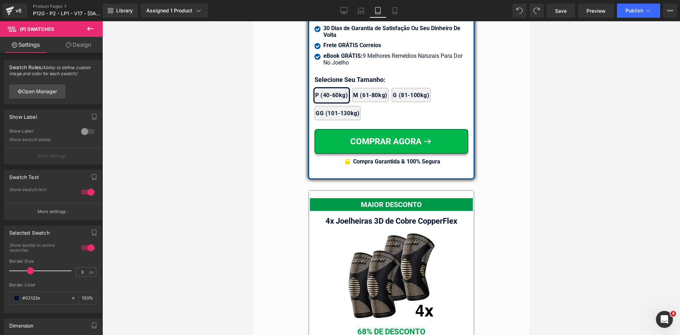
type input "#02122e"
click at [89, 47] on link "Design" at bounding box center [78, 45] width 51 height 16
click at [0, 0] on div "Corner" at bounding box center [0, 0] width 0 height 0
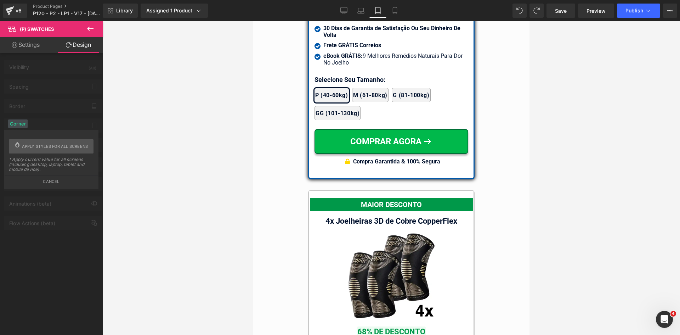
click at [53, 196] on div "Visibility (All) 0|0|0|0 1 Show on Desktop 1 Show on Laptop 1 Show on Tablet 1 …" at bounding box center [53, 141] width 106 height 177
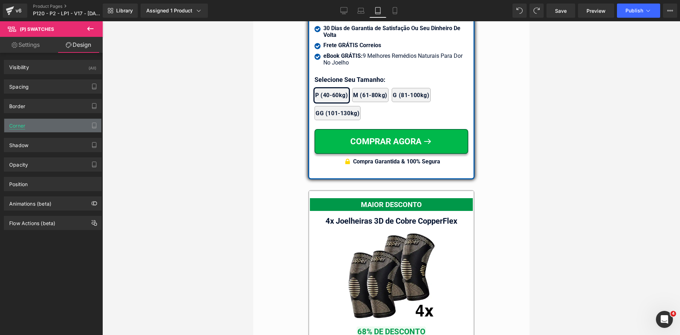
click at [22, 123] on div "Corner" at bounding box center [17, 124] width 16 height 10
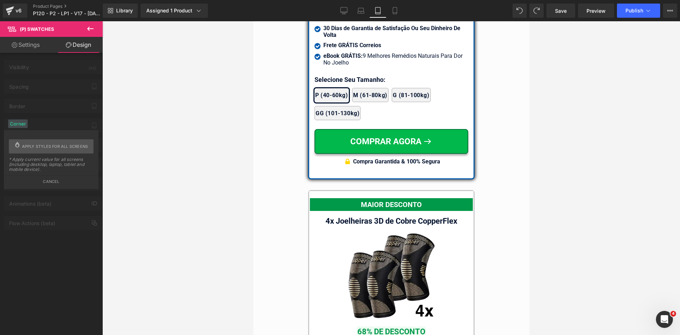
drag, startPoint x: 53, startPoint y: 181, endPoint x: 49, endPoint y: 175, distance: 7.5
click at [53, 181] on button "Cancel" at bounding box center [51, 179] width 93 height 8
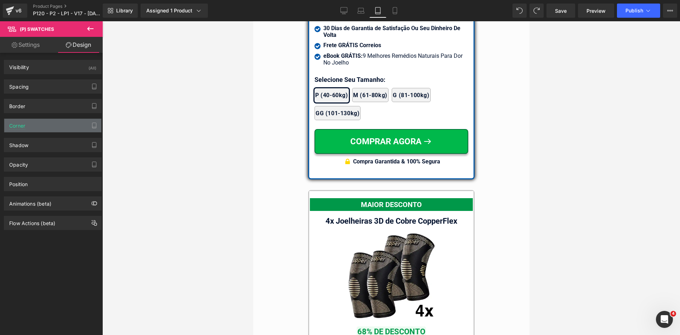
click at [39, 128] on div "Corner" at bounding box center [52, 125] width 97 height 13
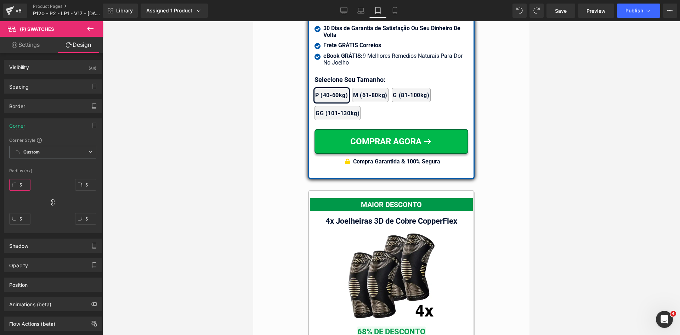
click at [21, 183] on input "5" at bounding box center [19, 185] width 21 height 12
type input "4"
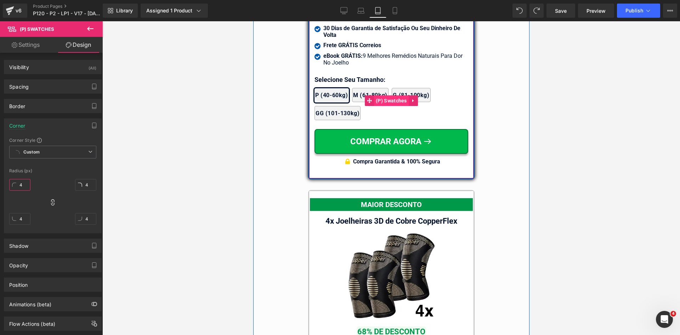
type input "4"
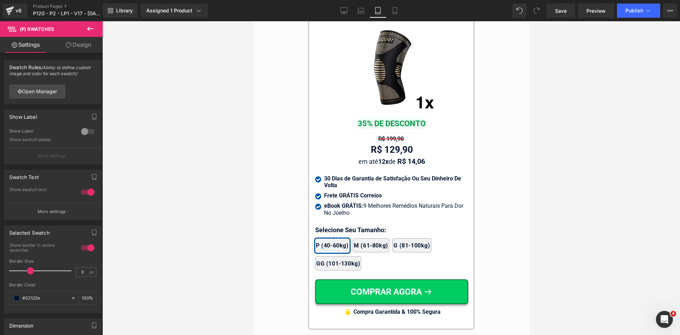
scroll to position [6922, 0]
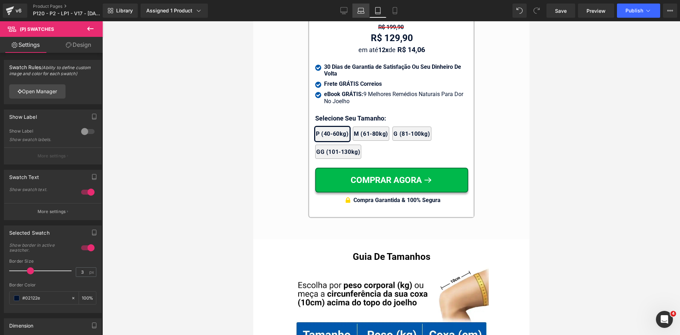
click at [362, 14] on icon at bounding box center [360, 10] width 7 height 7
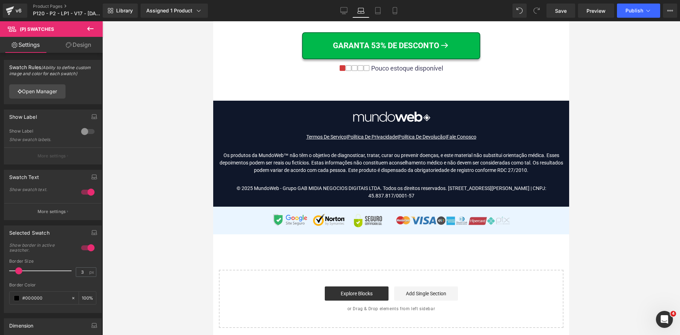
type input "1"
type input "#000000"
type input "100"
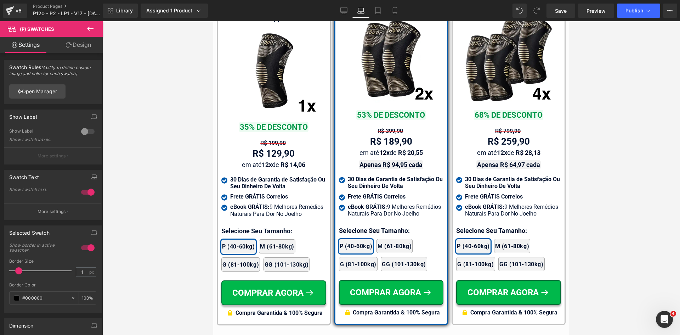
scroll to position [4486, 0]
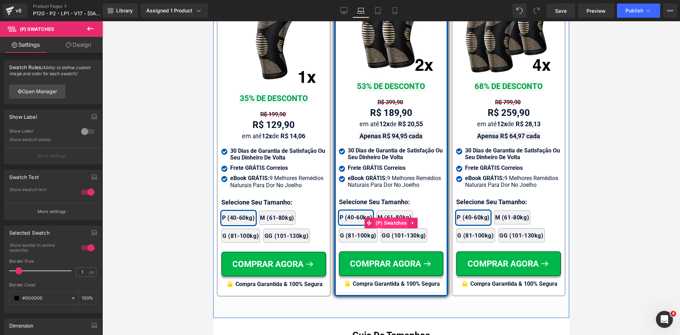
click at [383, 217] on span "(P) Swatches" at bounding box center [391, 222] width 35 height 11
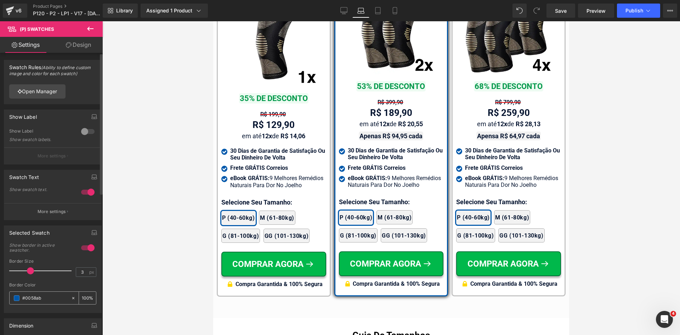
click at [41, 293] on div "#0058ab" at bounding box center [40, 298] width 61 height 12
click at [41, 295] on input "#0058ab" at bounding box center [44, 298] width 45 height 8
paste input "2122e"
type input "#02122e"
click at [75, 42] on link "Design" at bounding box center [78, 45] width 51 height 16
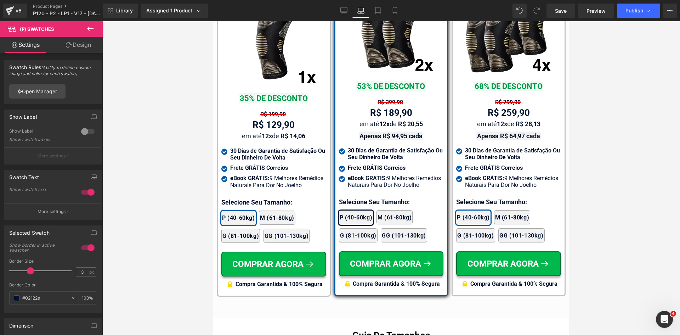
click at [0, 0] on div "Corner" at bounding box center [0, 0] width 0 height 0
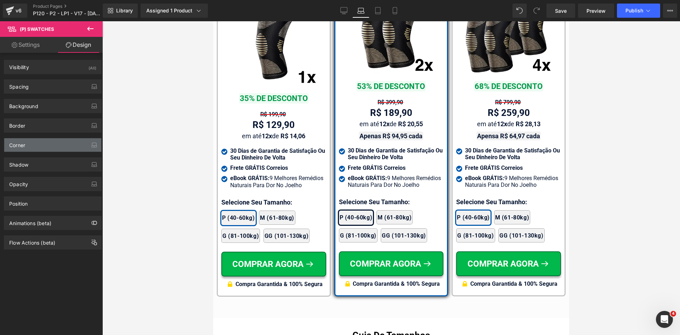
click at [27, 148] on div "Corner" at bounding box center [52, 144] width 97 height 13
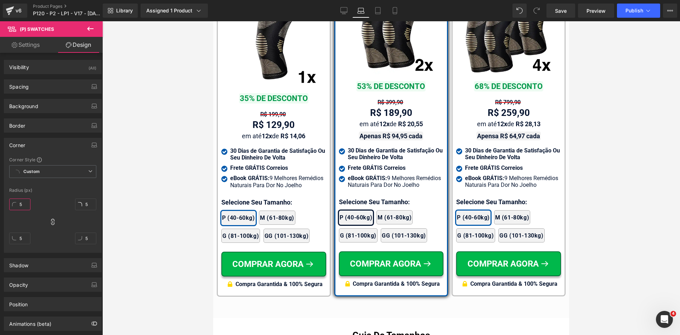
click at [22, 207] on input "5" at bounding box center [19, 204] width 21 height 12
type input "4"
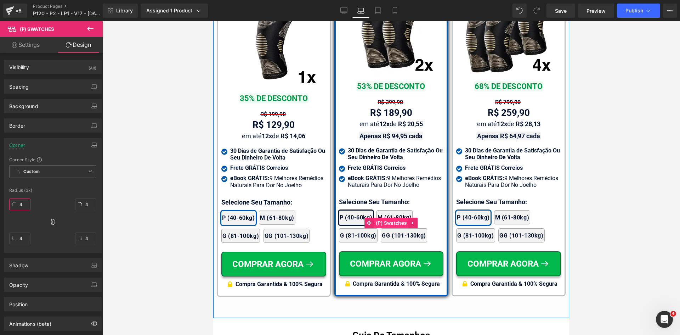
type input "4"
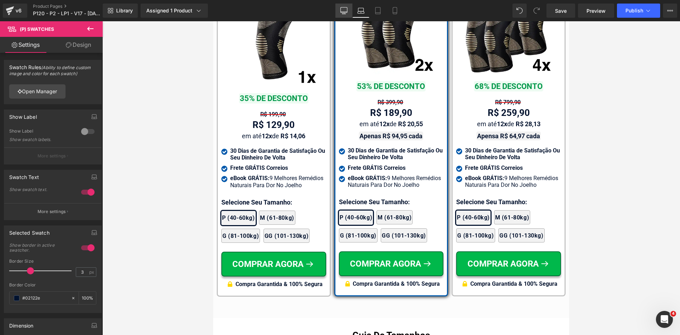
click at [345, 12] on icon at bounding box center [343, 10] width 7 height 7
type input "#0058ab"
type input "100"
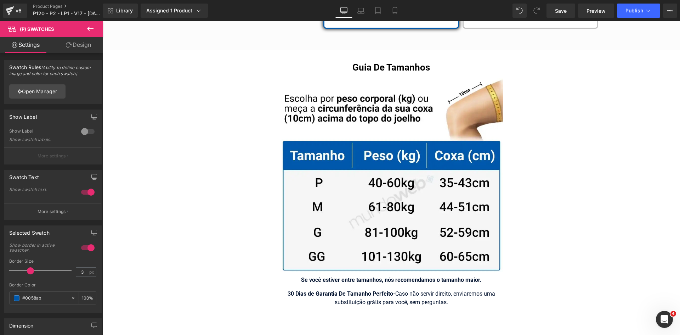
scroll to position [4224, 0]
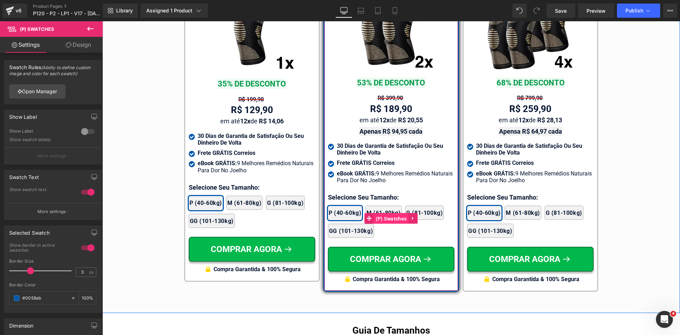
click at [383, 213] on span "(P) Swatches" at bounding box center [391, 218] width 35 height 11
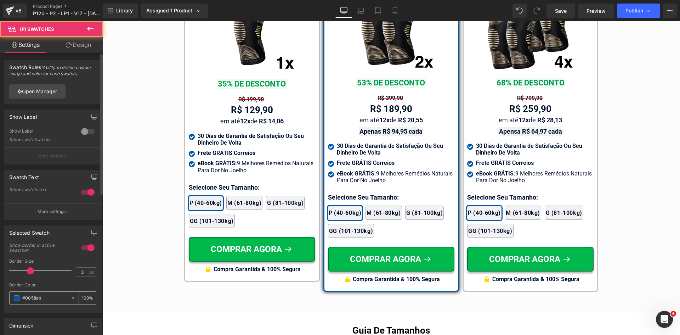
click at [44, 300] on input "#0058ab" at bounding box center [44, 298] width 45 height 8
paste input "2122e"
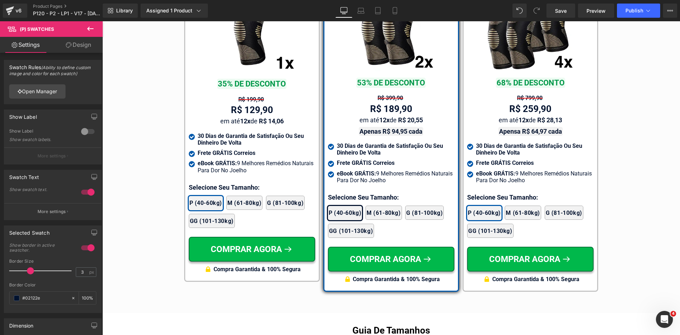
type input "#02122e"
click at [81, 47] on link "Design" at bounding box center [78, 45] width 51 height 16
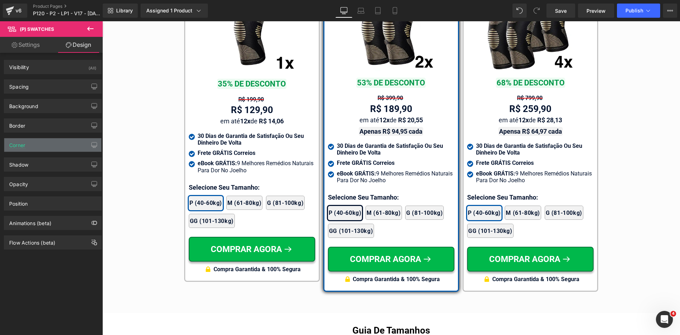
click at [35, 145] on div "Corner" at bounding box center [52, 144] width 97 height 13
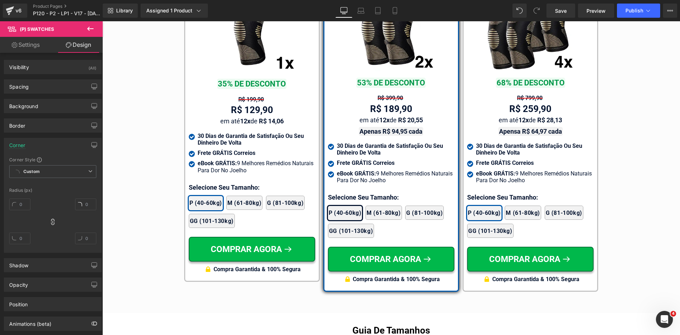
type input "5"
click at [24, 202] on input "5" at bounding box center [19, 204] width 21 height 12
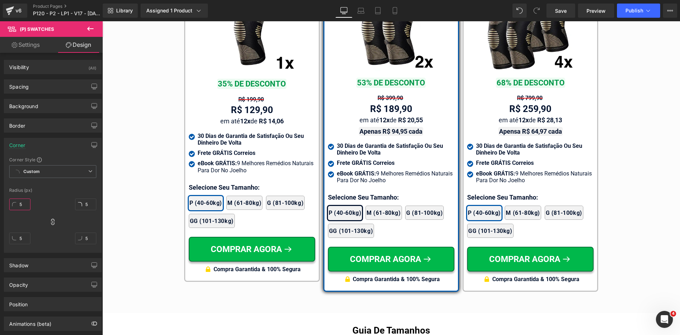
type input "4"
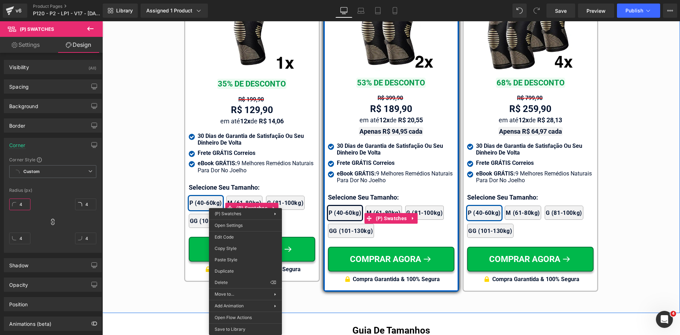
type input "4"
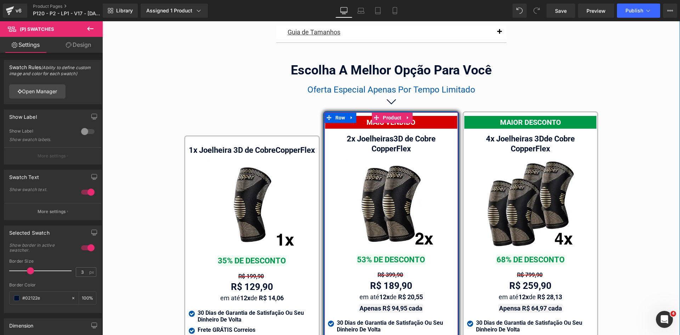
scroll to position [4047, 0]
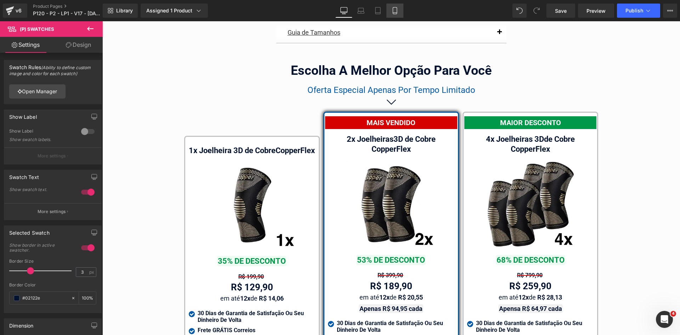
click at [393, 7] on icon at bounding box center [394, 10] width 7 height 7
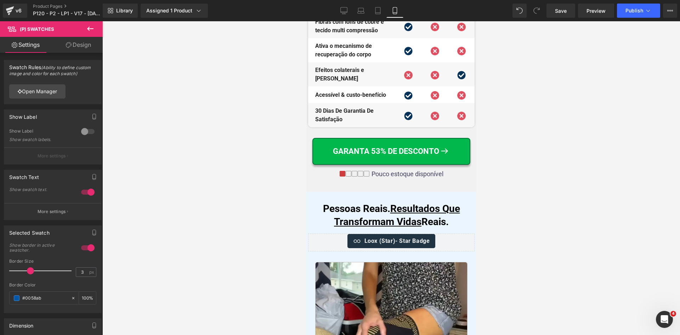
type input "#0058ab"
type input "100"
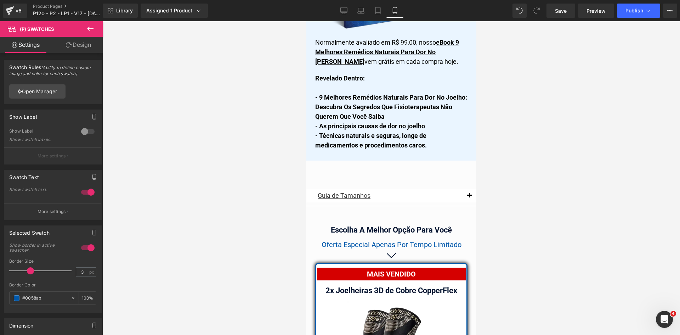
scroll to position [5979, 0]
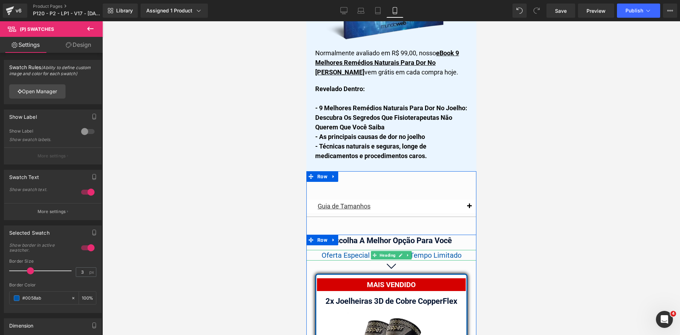
click at [346, 252] on span "Oferta Especial Apenas Por Tempo Limitado" at bounding box center [391, 255] width 140 height 9
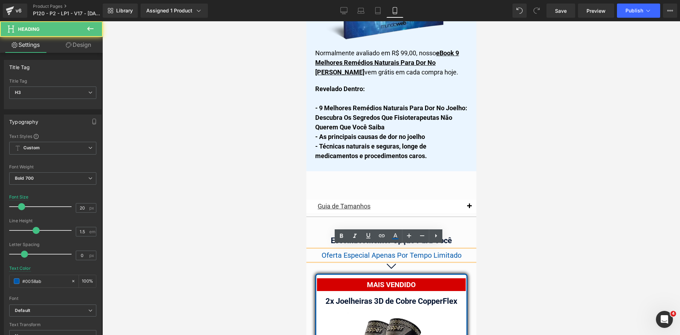
click at [346, 252] on span "Oferta Especial Apenas Por Tempo Limitado" at bounding box center [391, 255] width 140 height 9
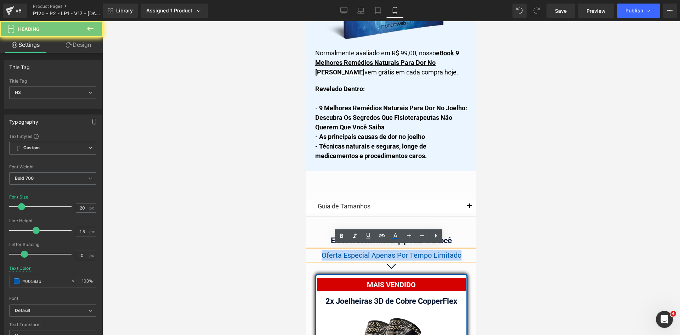
click at [346, 252] on span "Oferta Especial Apenas Por Tempo Limitado" at bounding box center [391, 255] width 140 height 9
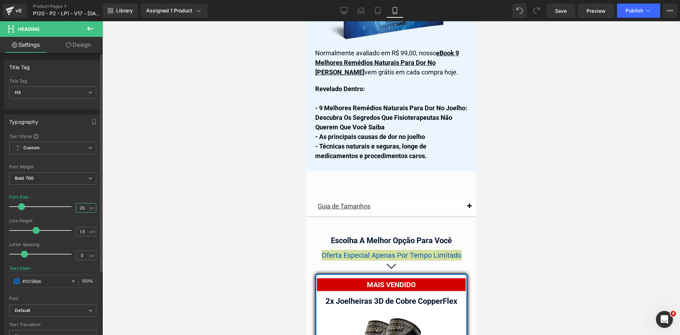
click at [85, 207] on input "20" at bounding box center [82, 207] width 12 height 9
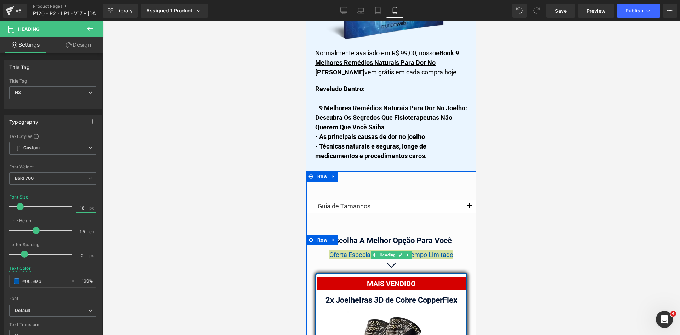
type input "18"
click at [443, 251] on span "Oferta Especial Apenas Por Tempo Limitado" at bounding box center [391, 254] width 124 height 7
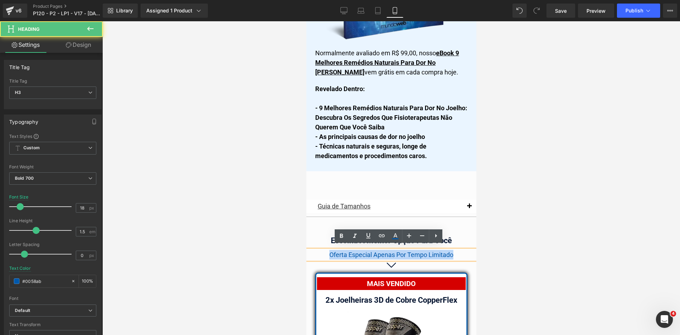
click at [443, 251] on span "Oferta Especial Apenas Por Tempo Limitado" at bounding box center [391, 254] width 124 height 7
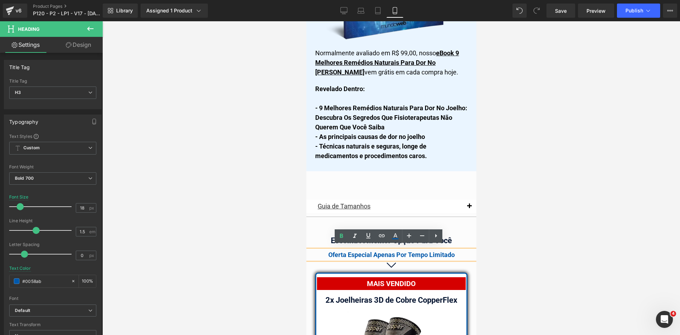
click at [525, 248] on div at bounding box center [391, 177] width 578 height 313
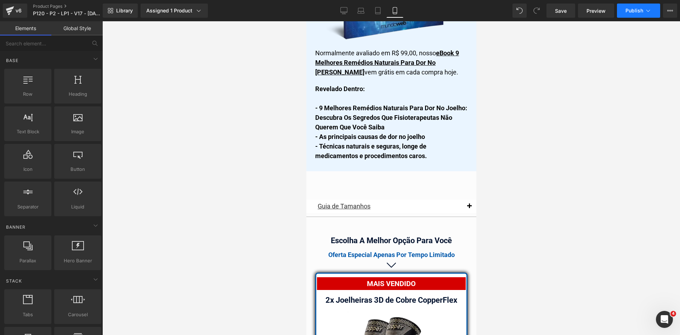
click at [634, 8] on span "Publish" at bounding box center [635, 11] width 18 height 6
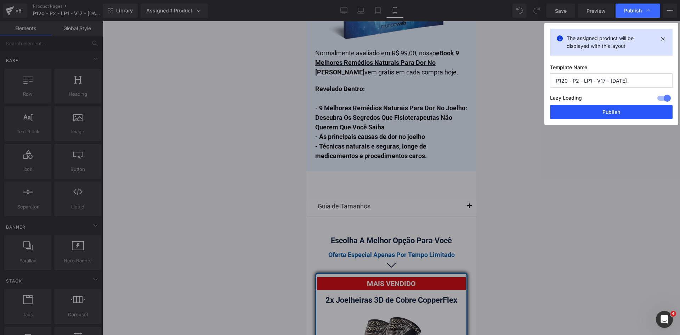
click at [588, 111] on button "Publish" at bounding box center [611, 112] width 123 height 14
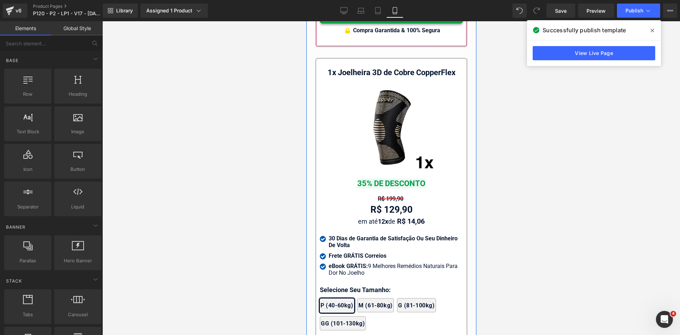
scroll to position [7007, 0]
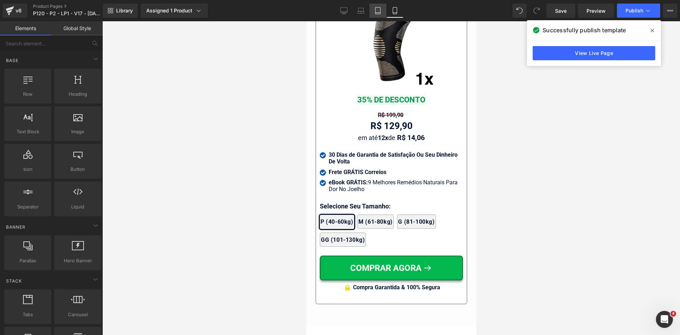
click at [373, 11] on link "Tablet" at bounding box center [377, 11] width 17 height 14
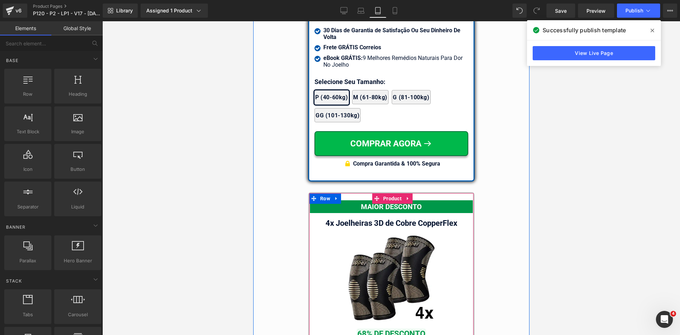
scroll to position [6179, 0]
